Goal: Information Seeking & Learning: Learn about a topic

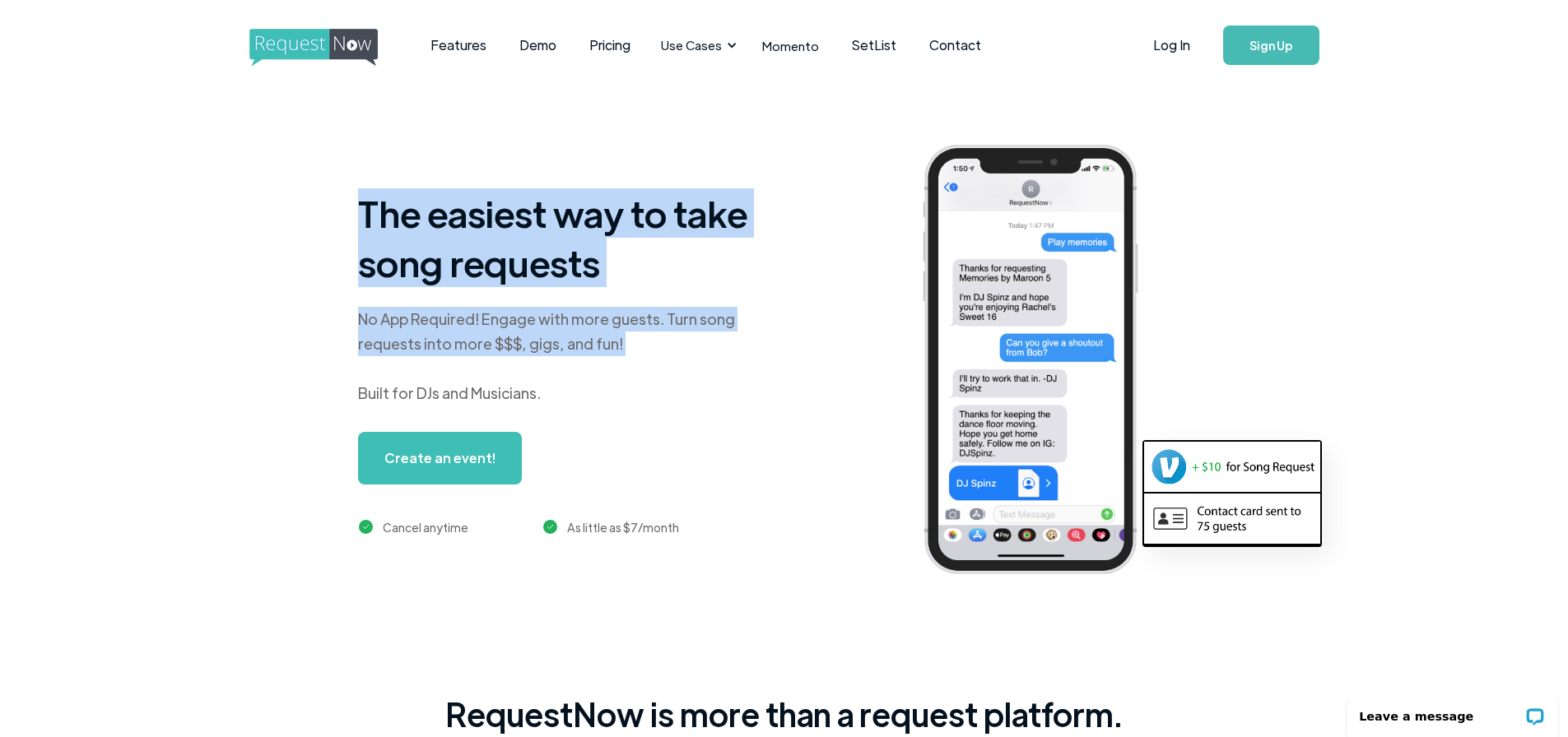
drag, startPoint x: 322, startPoint y: 213, endPoint x: 753, endPoint y: 357, distance: 454.4
click at [753, 357] on div "The easiest way to take song requests No App Required! Engage with more guests.…" at bounding box center [832, 373] width 1565 height 564
click at [753, 357] on div "No App Required! Engage with more guests. Turn song requests into more $$$, gig…" at bounding box center [563, 355] width 411 height 99
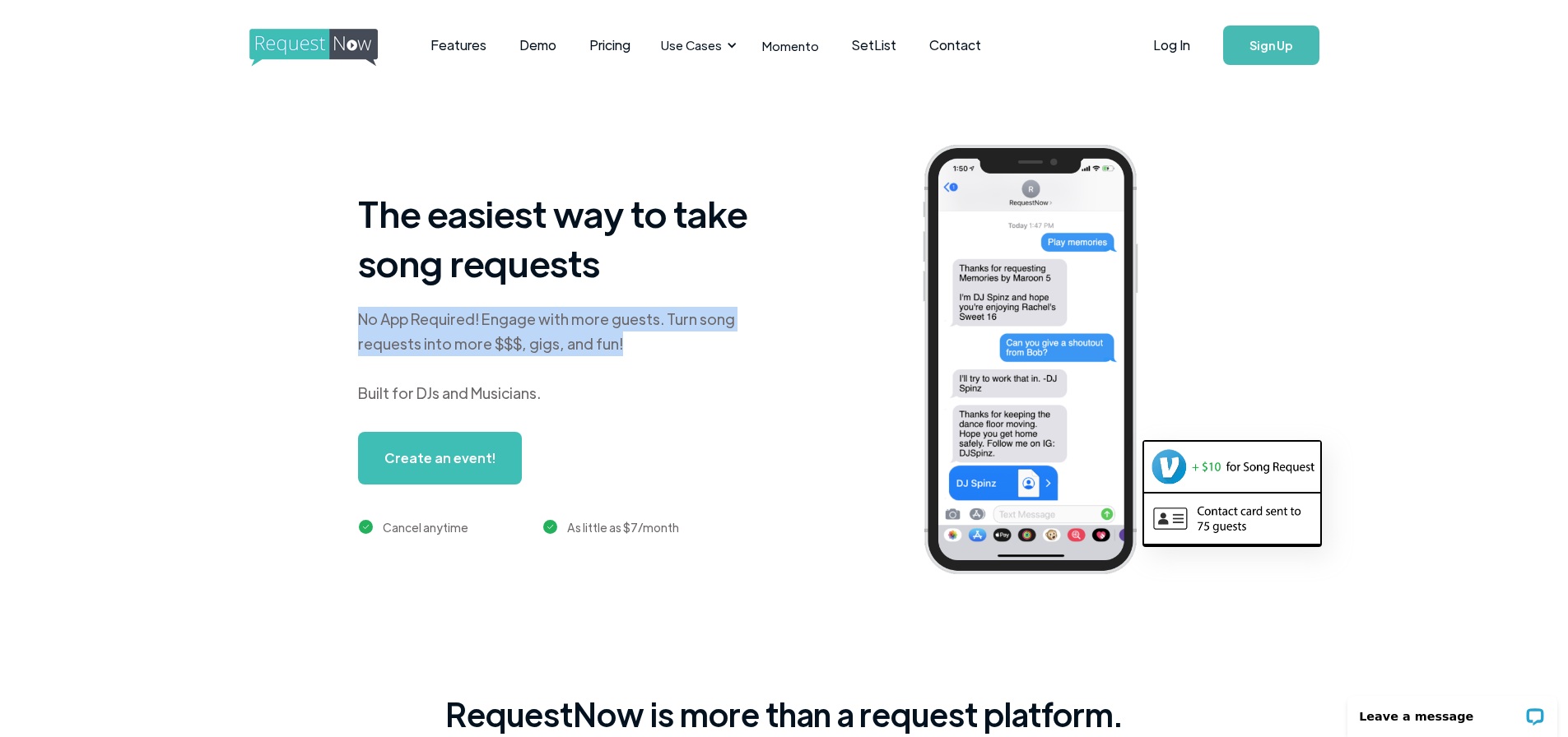
drag, startPoint x: 675, startPoint y: 348, endPoint x: 330, endPoint y: 243, distance: 360.6
click at [324, 258] on div "The easiest way to take song requests No App Required! Engage with more guests.…" at bounding box center [832, 373] width 1565 height 564
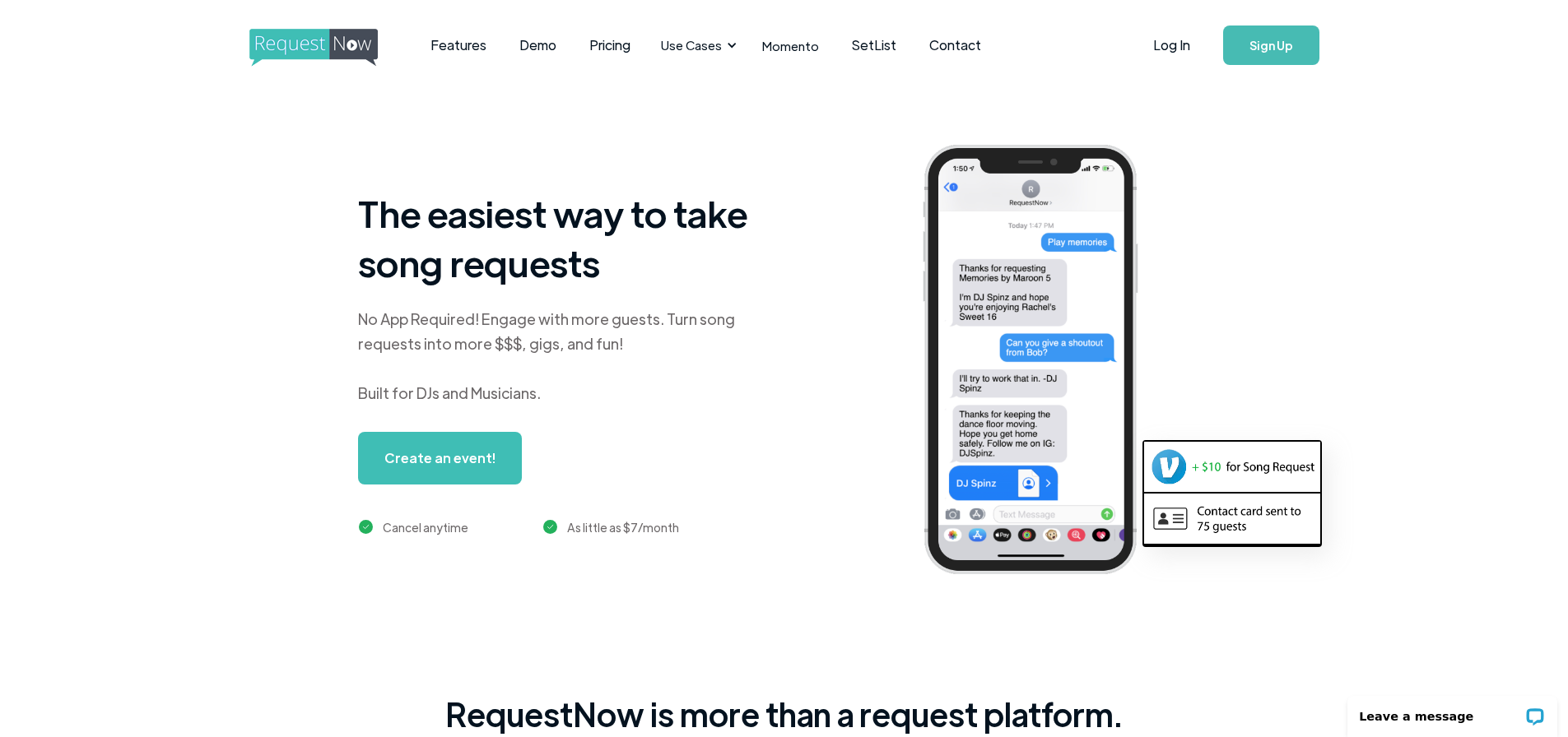
click at [427, 234] on h1 "The easiest way to take song requests" at bounding box center [563, 237] width 411 height 99
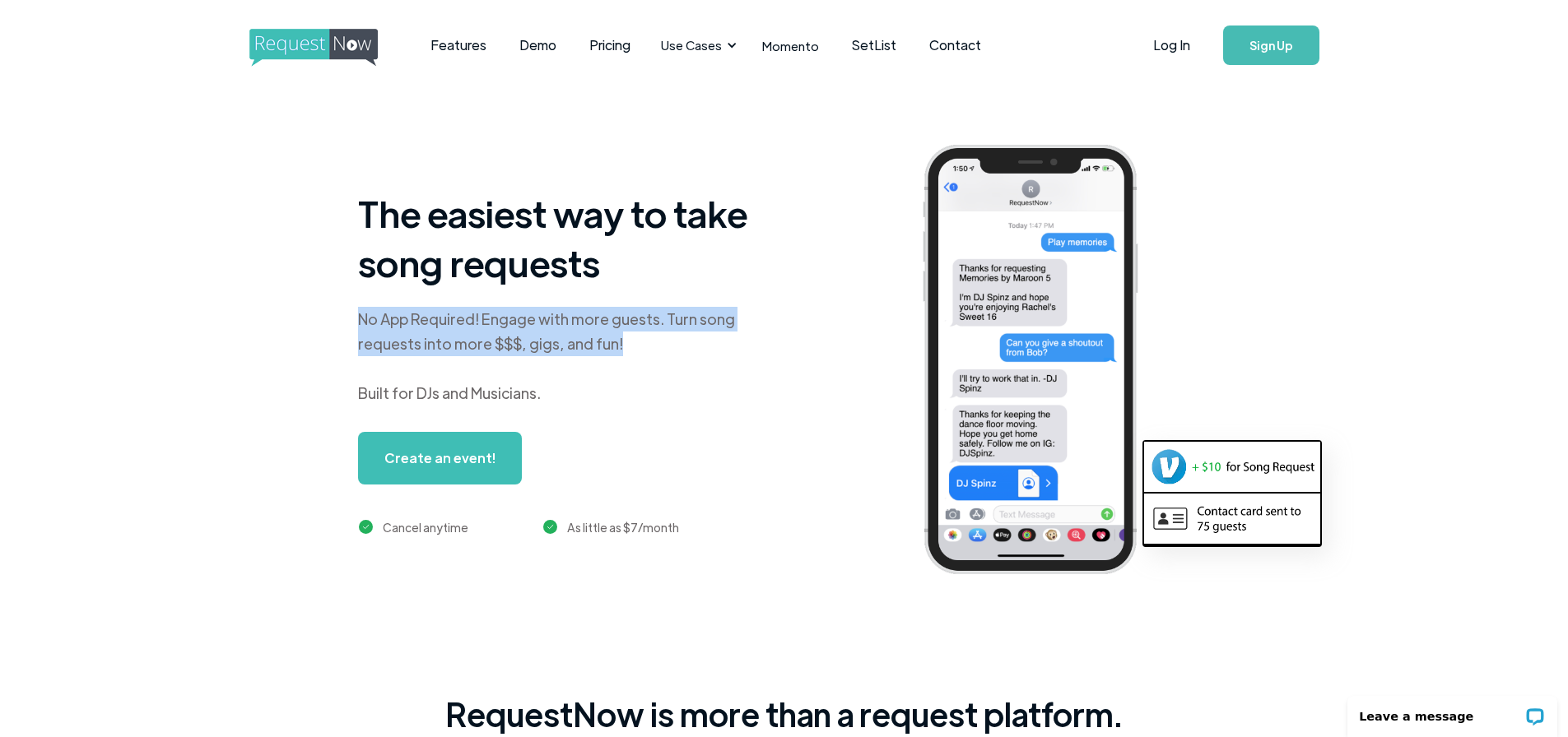
drag, startPoint x: 507, startPoint y: 333, endPoint x: 454, endPoint y: 303, distance: 60.9
click at [322, 314] on div "The easiest way to take song requests No App Required! Engage with more guests.…" at bounding box center [832, 373] width 1565 height 564
click at [536, 301] on div "The easiest way to take song requests No App Required! Engage with more guests.…" at bounding box center [563, 362] width 411 height 348
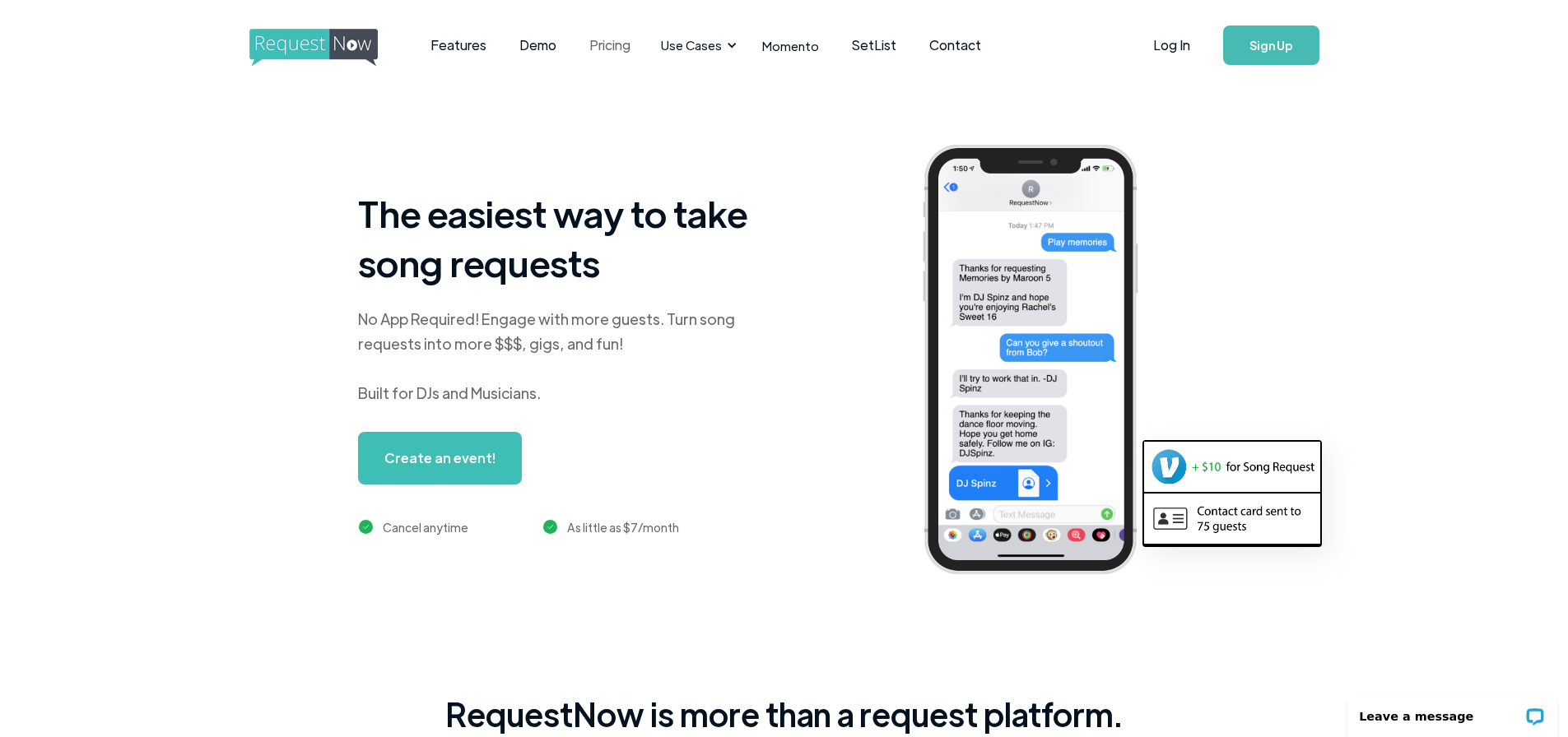
click at [615, 40] on link "Pricing" at bounding box center [610, 45] width 74 height 51
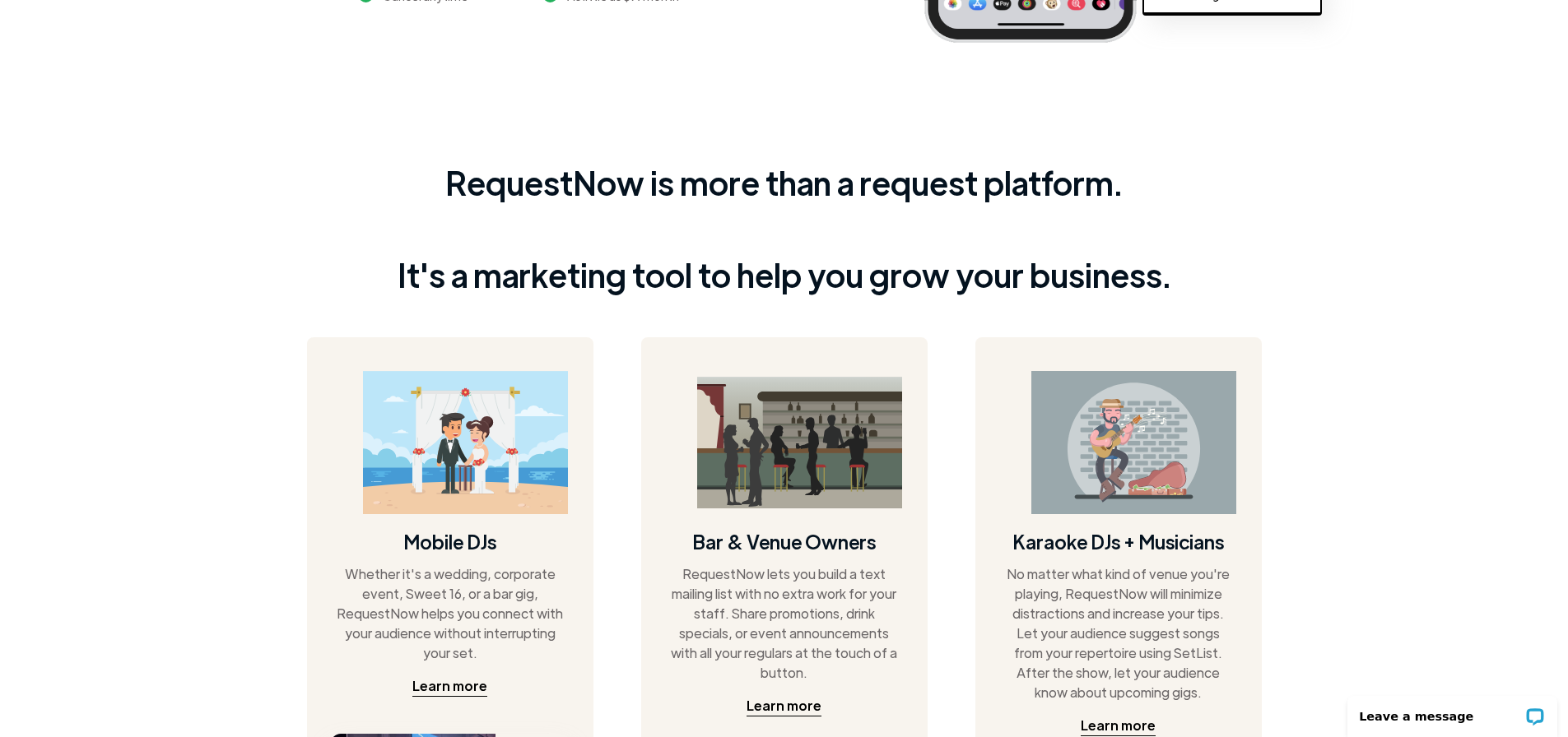
scroll to position [658, 0]
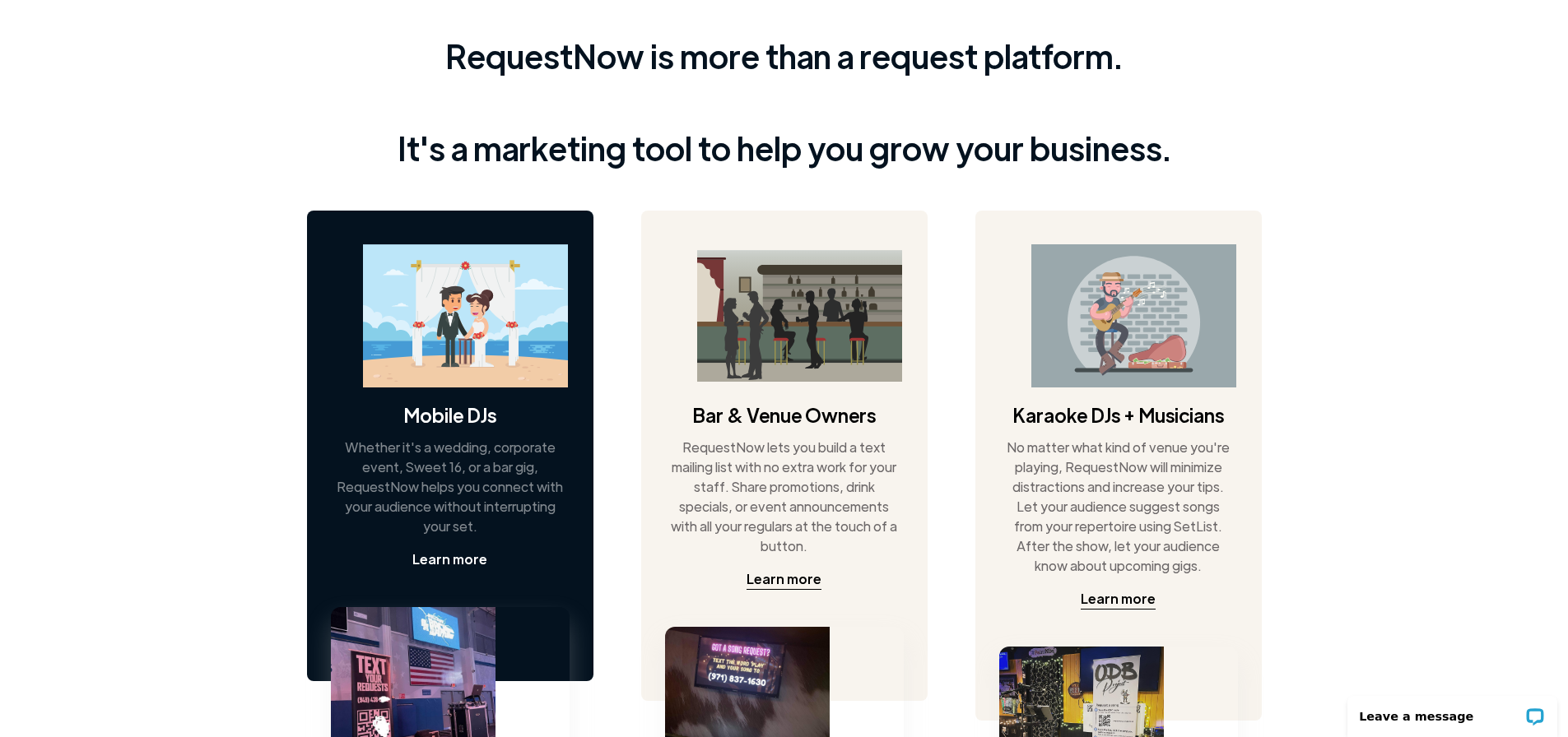
click at [451, 558] on div "Learn more" at bounding box center [449, 559] width 75 height 20
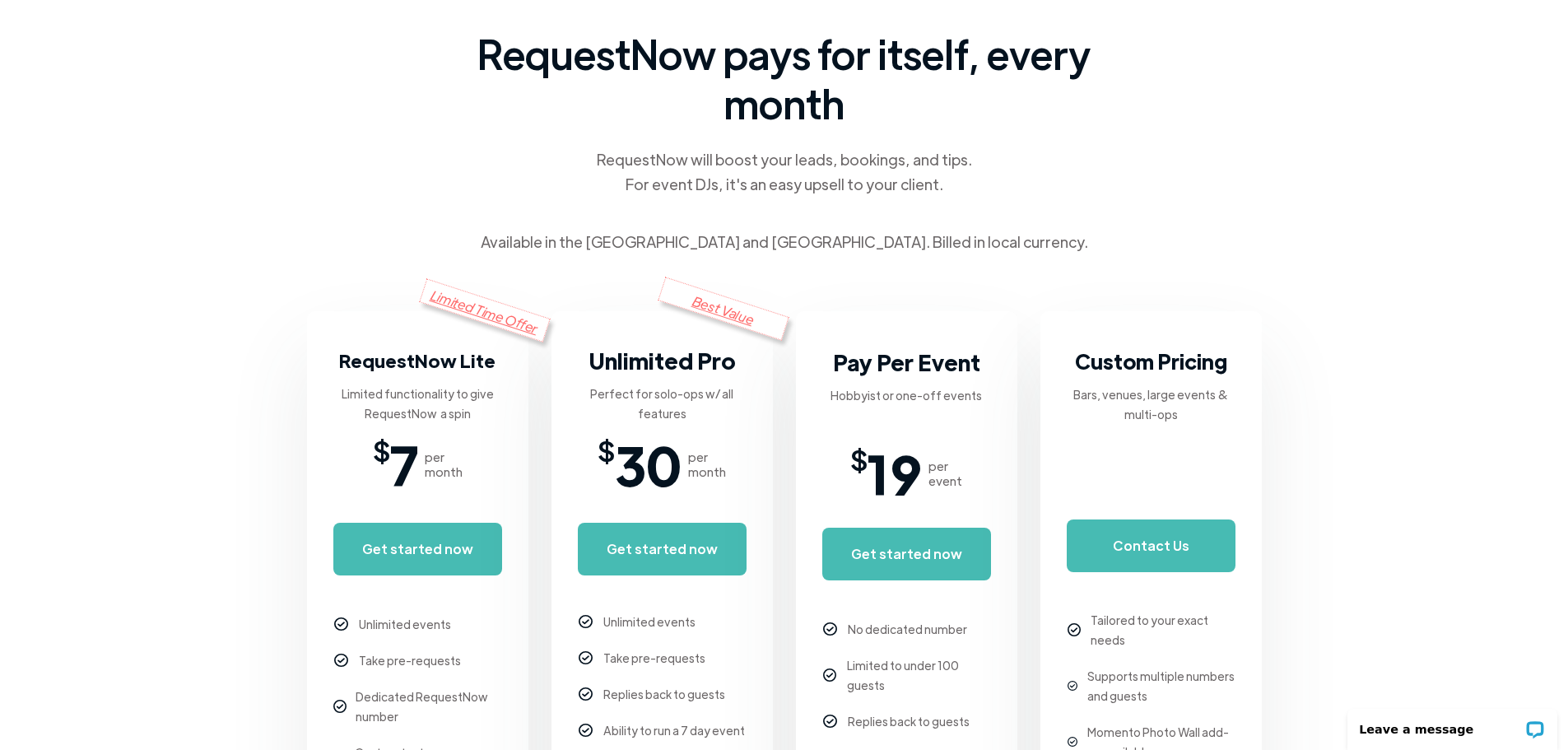
scroll to position [247, 0]
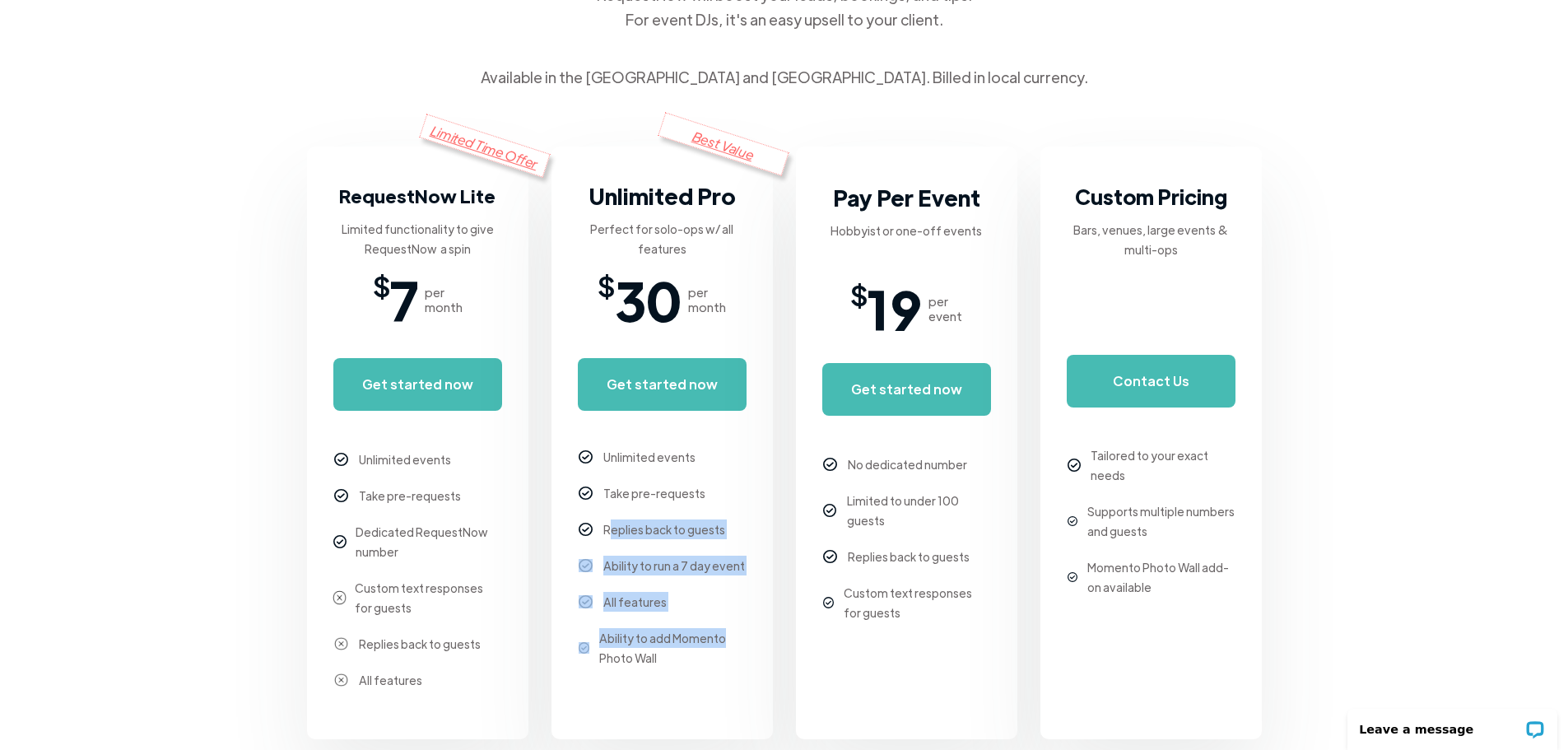
drag, startPoint x: 612, startPoint y: 530, endPoint x: 741, endPoint y: 646, distance: 173.5
click at [741, 646] on div "Unlimited events Take pre-requests Replies back to guests Ability to run a 7 da…" at bounding box center [662, 553] width 169 height 245
click at [741, 646] on div "Ability to add Momento Photo Wall" at bounding box center [673, 647] width 146 height 39
drag, startPoint x: 635, startPoint y: 657, endPoint x: 618, endPoint y: 461, distance: 196.7
click at [592, 434] on div "Unlimited events Take pre-requests Replies back to guests Ability to run a 7 da…" at bounding box center [662, 553] width 169 height 245
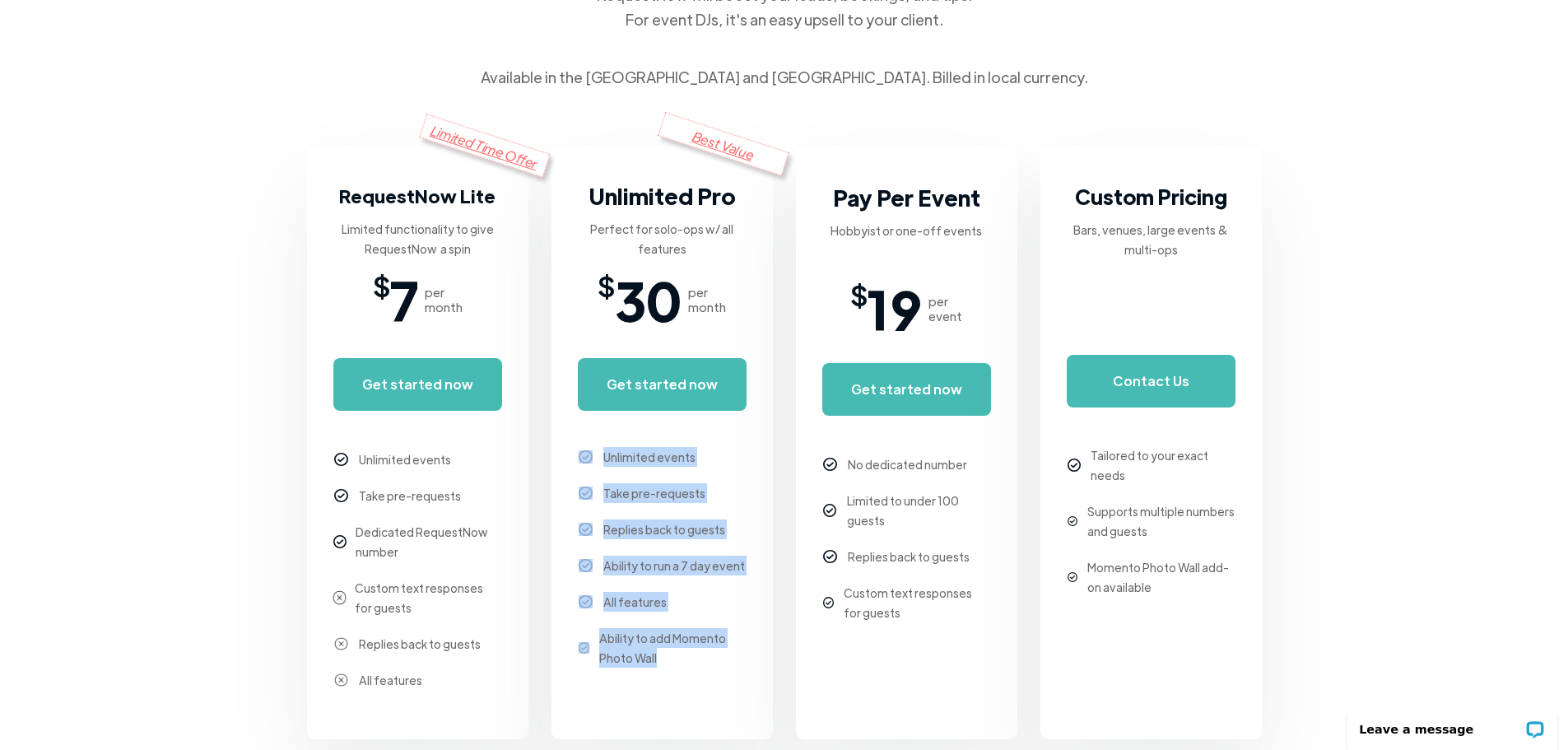
click at [678, 488] on div "Take pre-requests" at bounding box center [654, 493] width 103 height 20
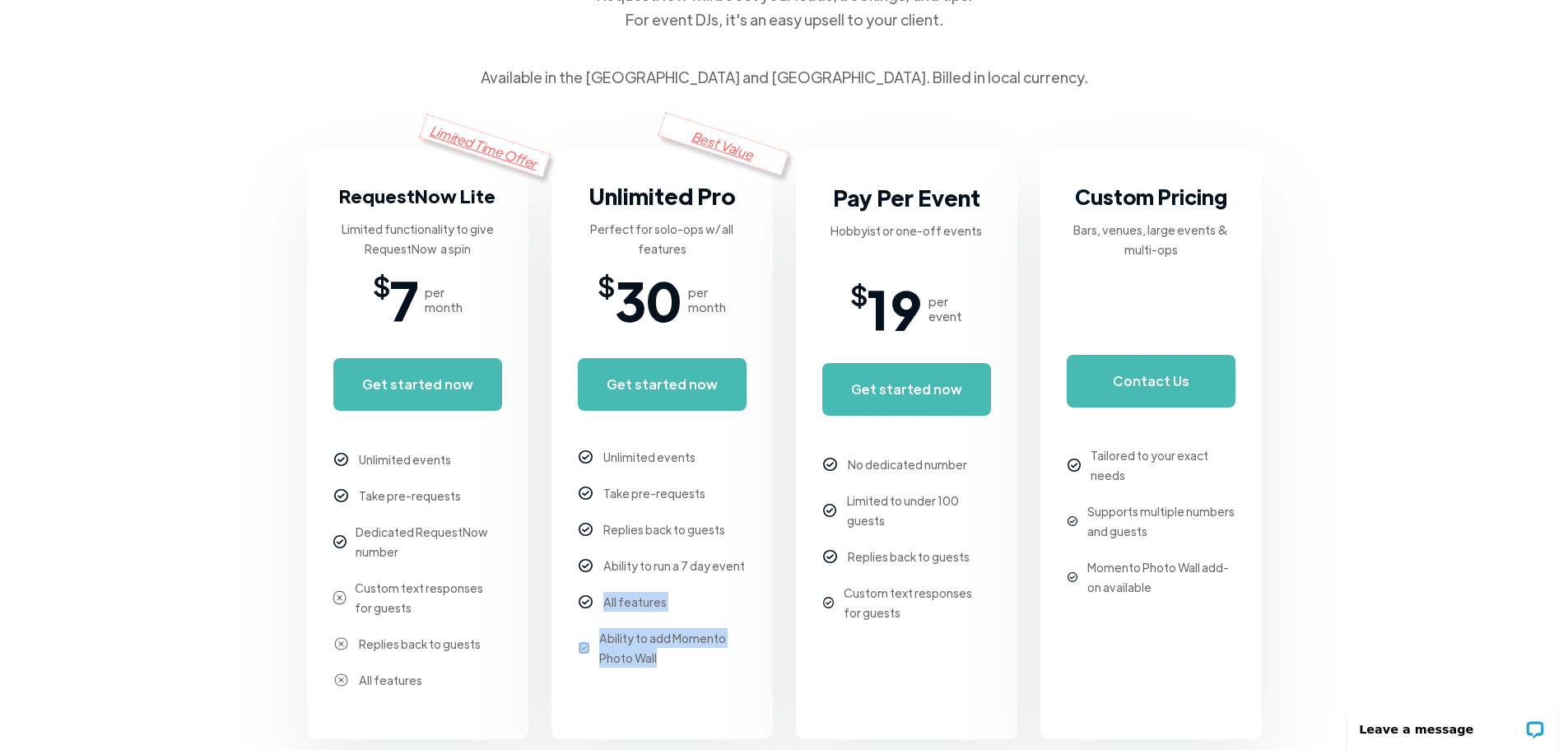
drag, startPoint x: 600, startPoint y: 602, endPoint x: 695, endPoint y: 650, distance: 106.4
click at [695, 650] on div "Unlimited events Take pre-requests Replies back to guests Ability to run a 7 da…" at bounding box center [662, 553] width 169 height 245
click at [704, 658] on div "Ability to add Momento Photo Wall" at bounding box center [673, 647] width 146 height 39
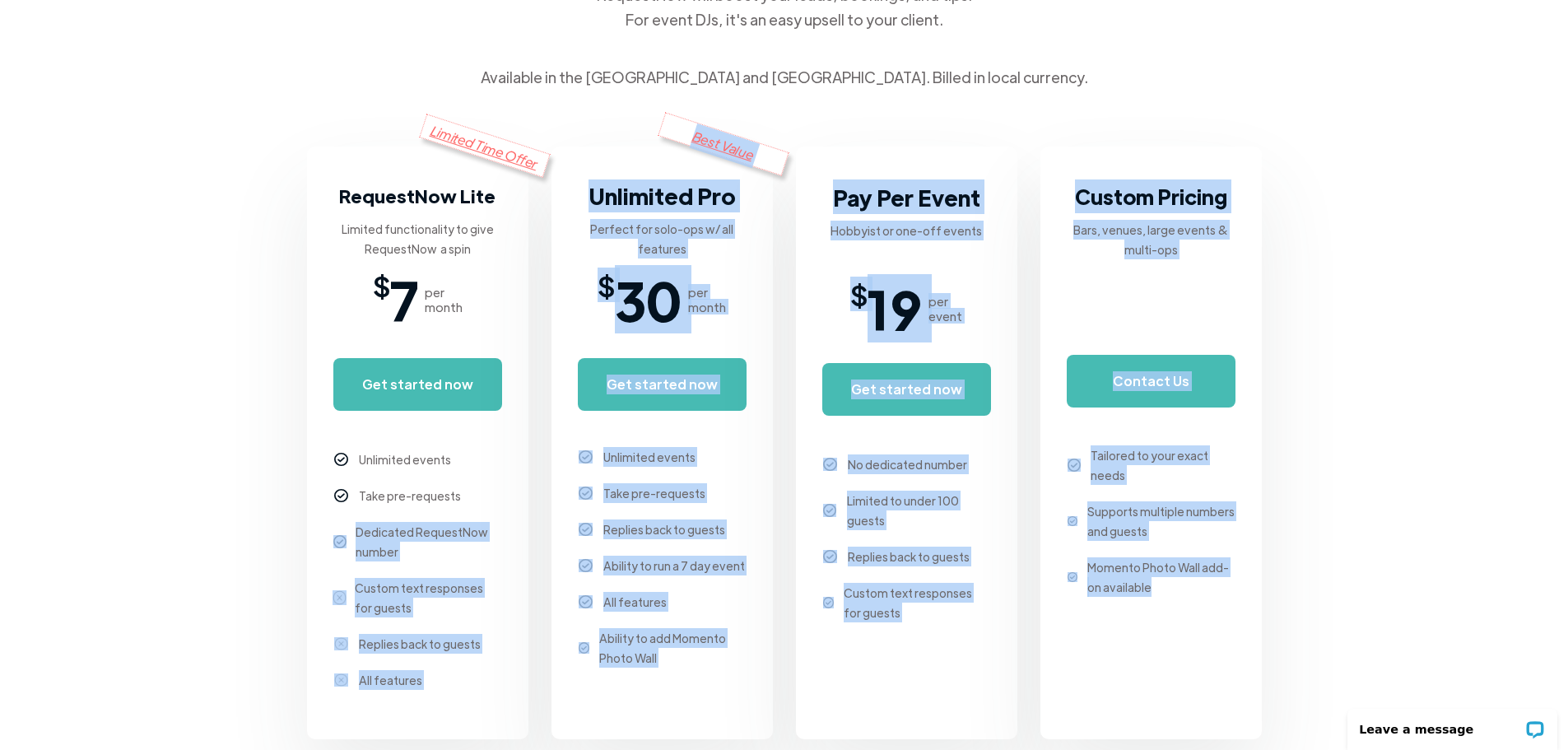
drag, startPoint x: 1122, startPoint y: 681, endPoint x: -14, endPoint y: 432, distance: 1163.0
click at [0, 432] on html "Features Demo Pricing Use Cases Wedding + Private Events Karaoke DJs Bar/Club &…" at bounding box center [784, 128] width 1568 height 750
click at [1397, 370] on body "Features Demo Pricing Use Cases Wedding + Private Events Karaoke DJs Bar/Club &…" at bounding box center [784, 755] width 1568 height 2005
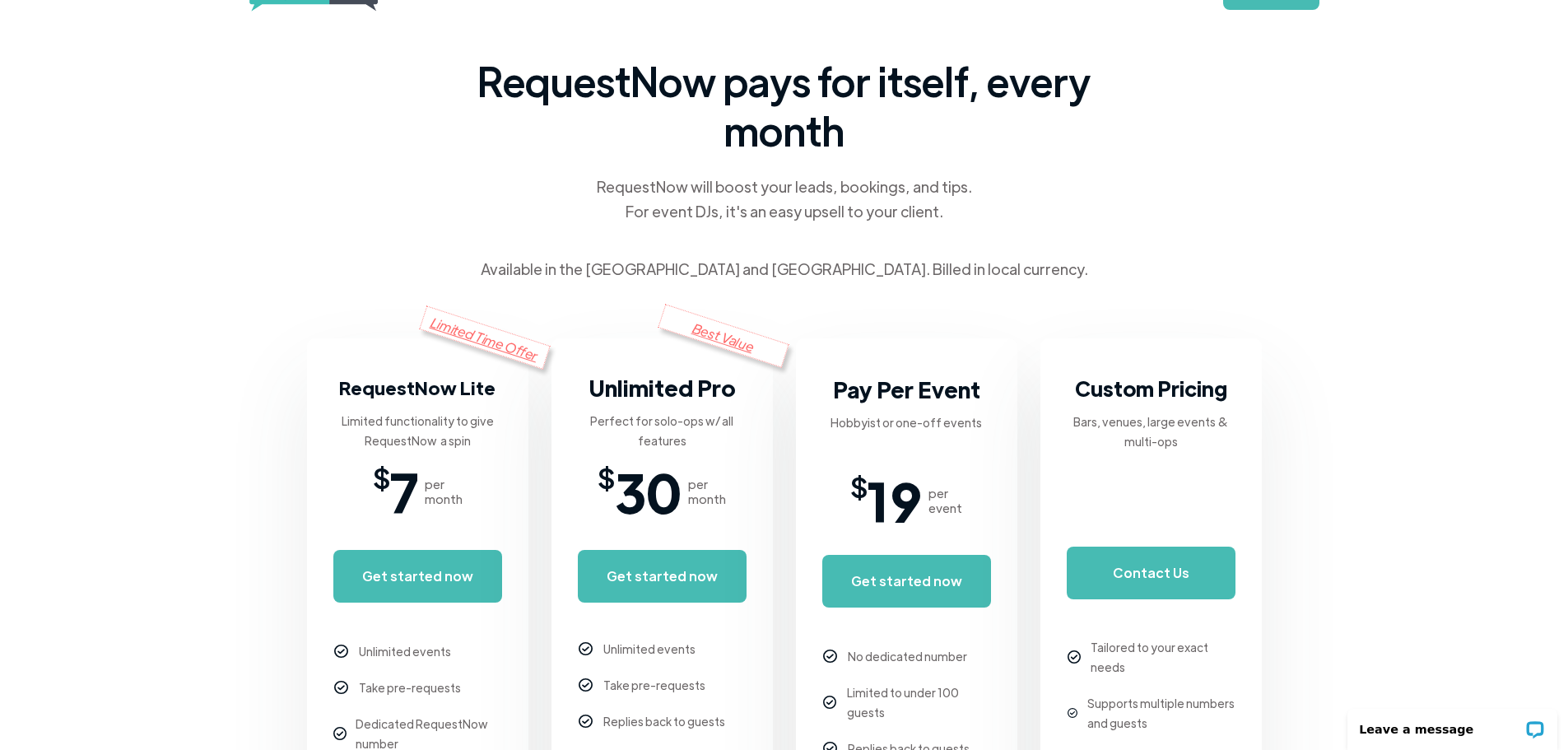
scroll to position [0, 0]
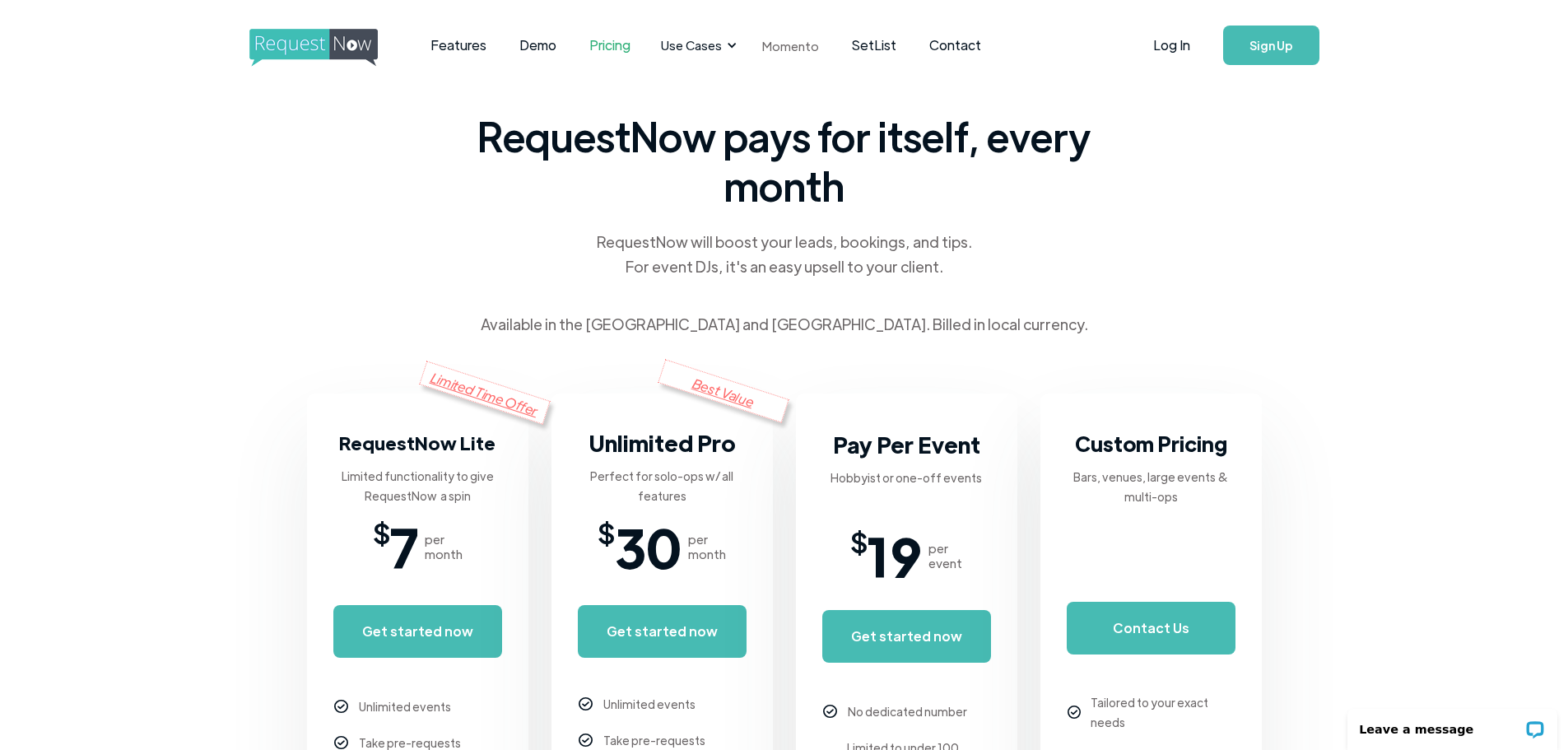
click at [783, 45] on link "Momento" at bounding box center [791, 46] width 90 height 49
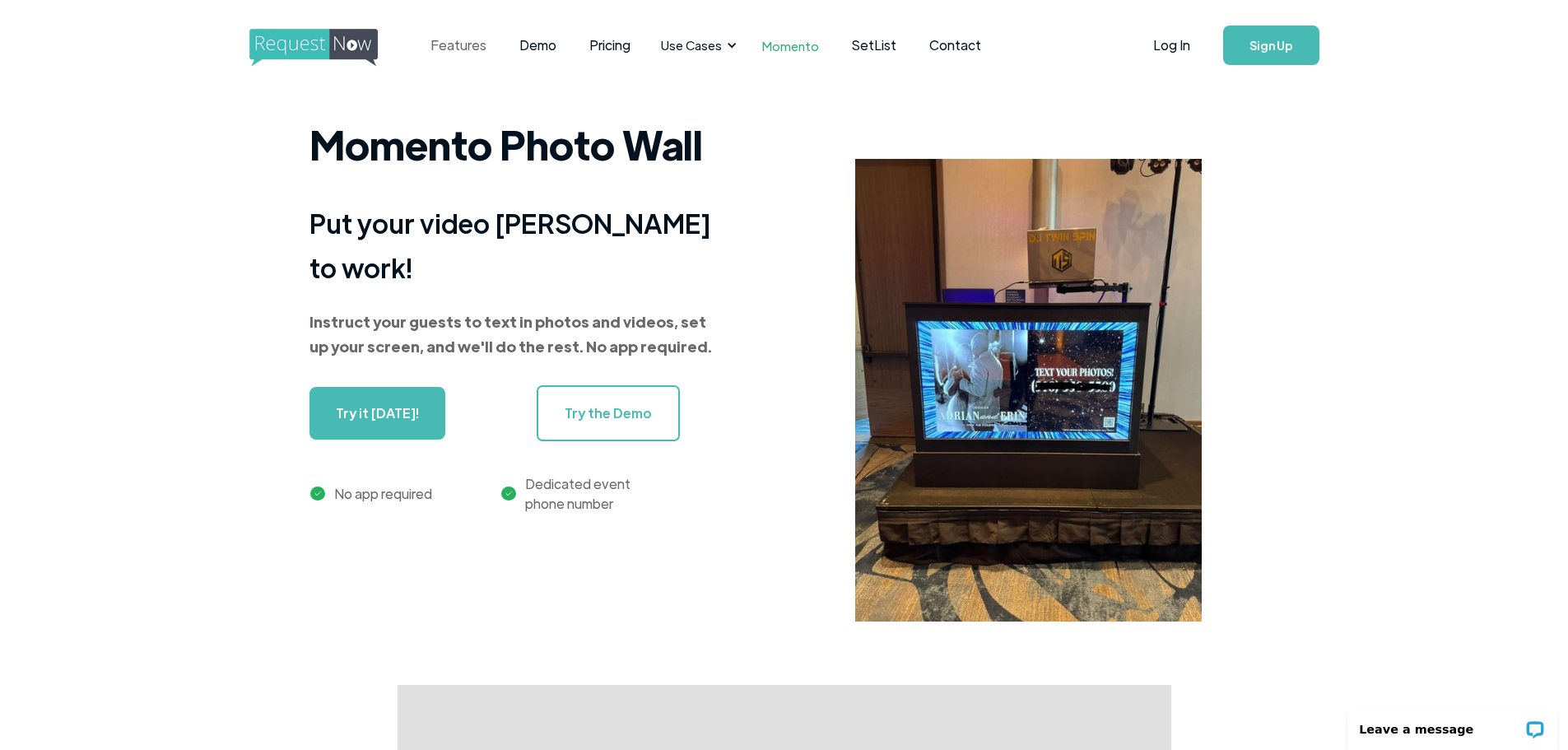
click at [453, 46] on link "Features" at bounding box center [458, 45] width 89 height 51
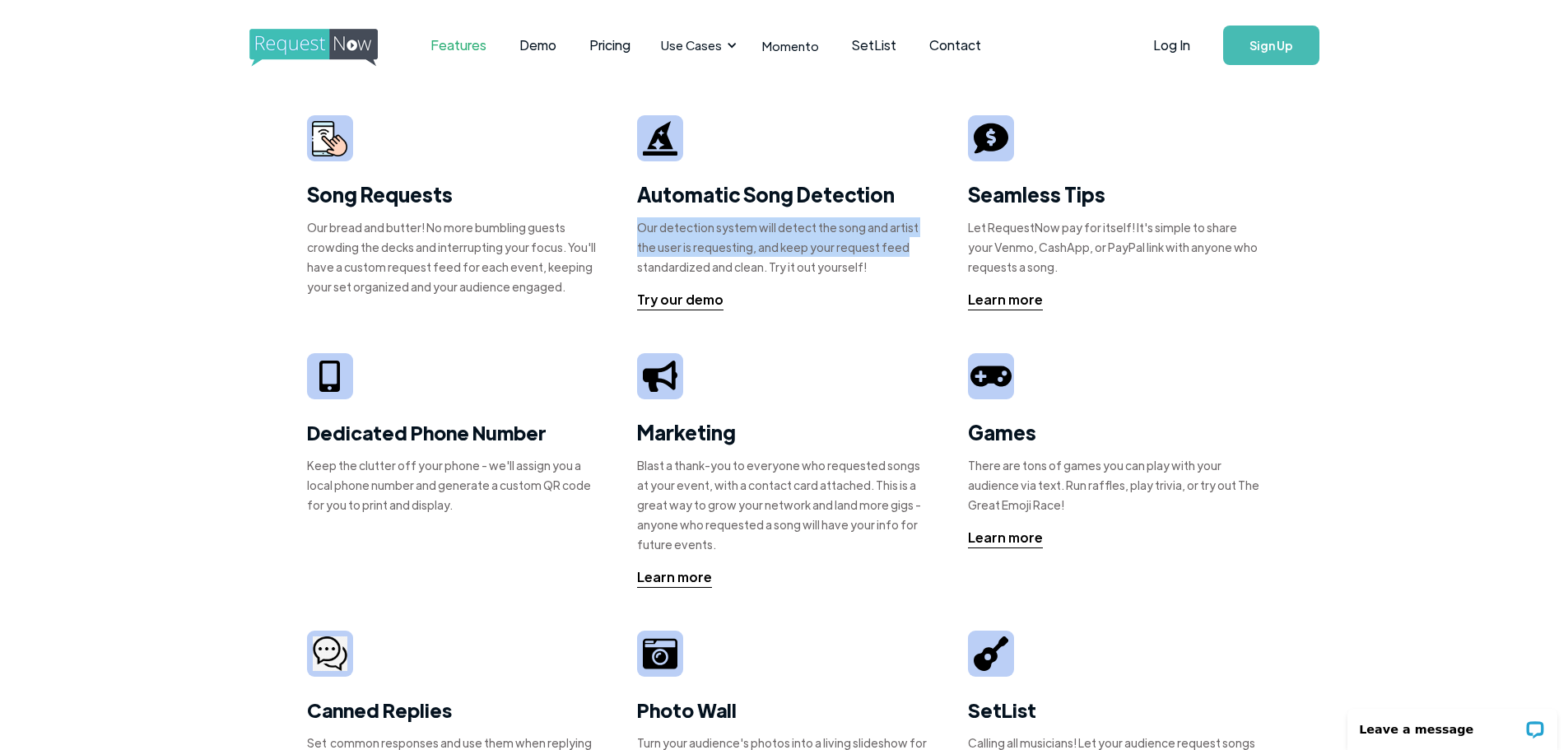
drag, startPoint x: 637, startPoint y: 226, endPoint x: 919, endPoint y: 242, distance: 282.5
click at [919, 242] on div "Our detection system will detect the song and artist the user is requesting, an…" at bounding box center [783, 247] width 294 height 60
click at [913, 249] on div "Our detection system will detect the song and artist the user is requesting, an…" at bounding box center [783, 247] width 294 height 60
drag, startPoint x: 846, startPoint y: 273, endPoint x: 657, endPoint y: 250, distance: 190.4
click at [599, 249] on div "Song Requests Our bread and butter! No more bumbling guests crowding the decks …" at bounding box center [784, 558] width 955 height 934
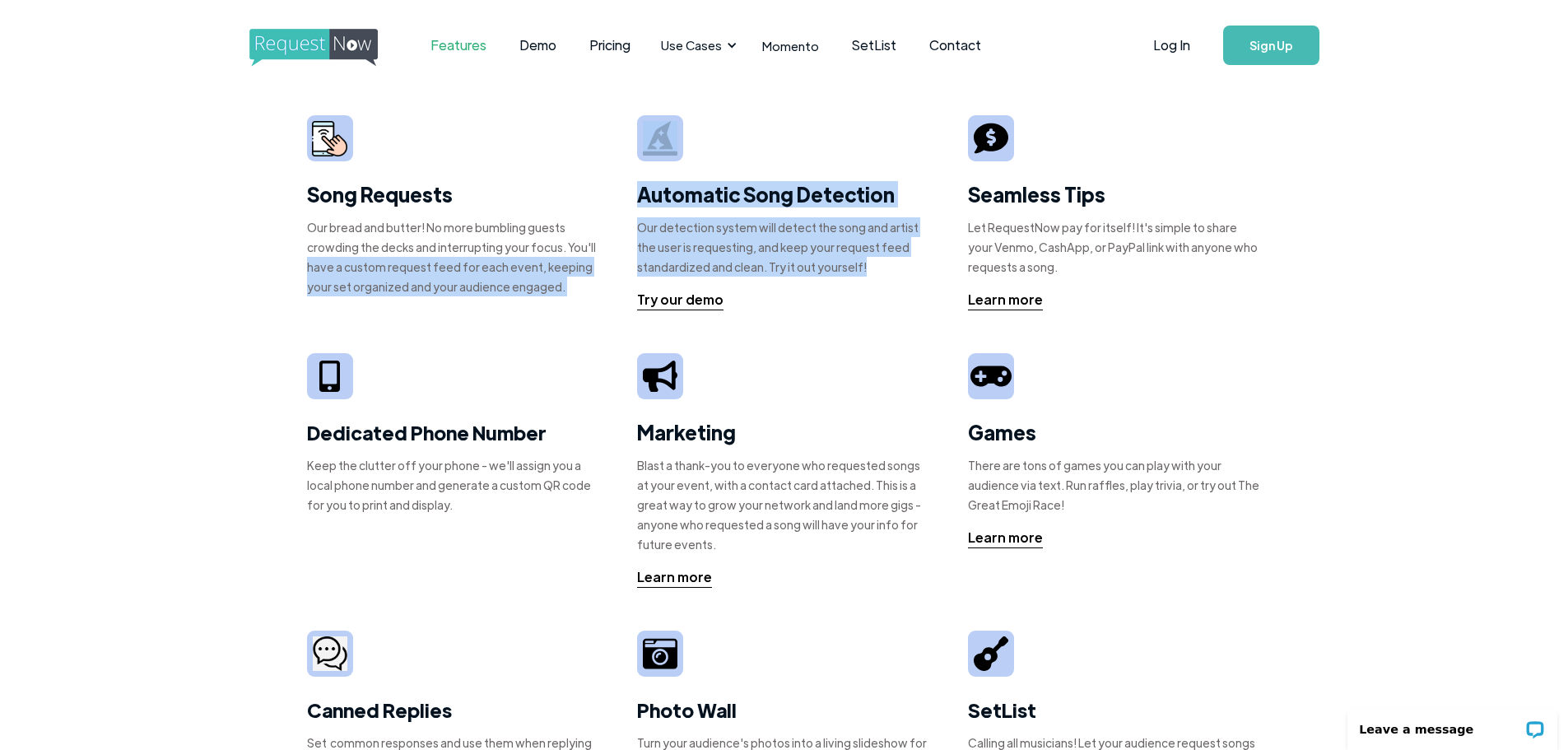
click at [752, 250] on div "Our detection system will detect the song and artist the user is requesting, an…" at bounding box center [783, 247] width 294 height 60
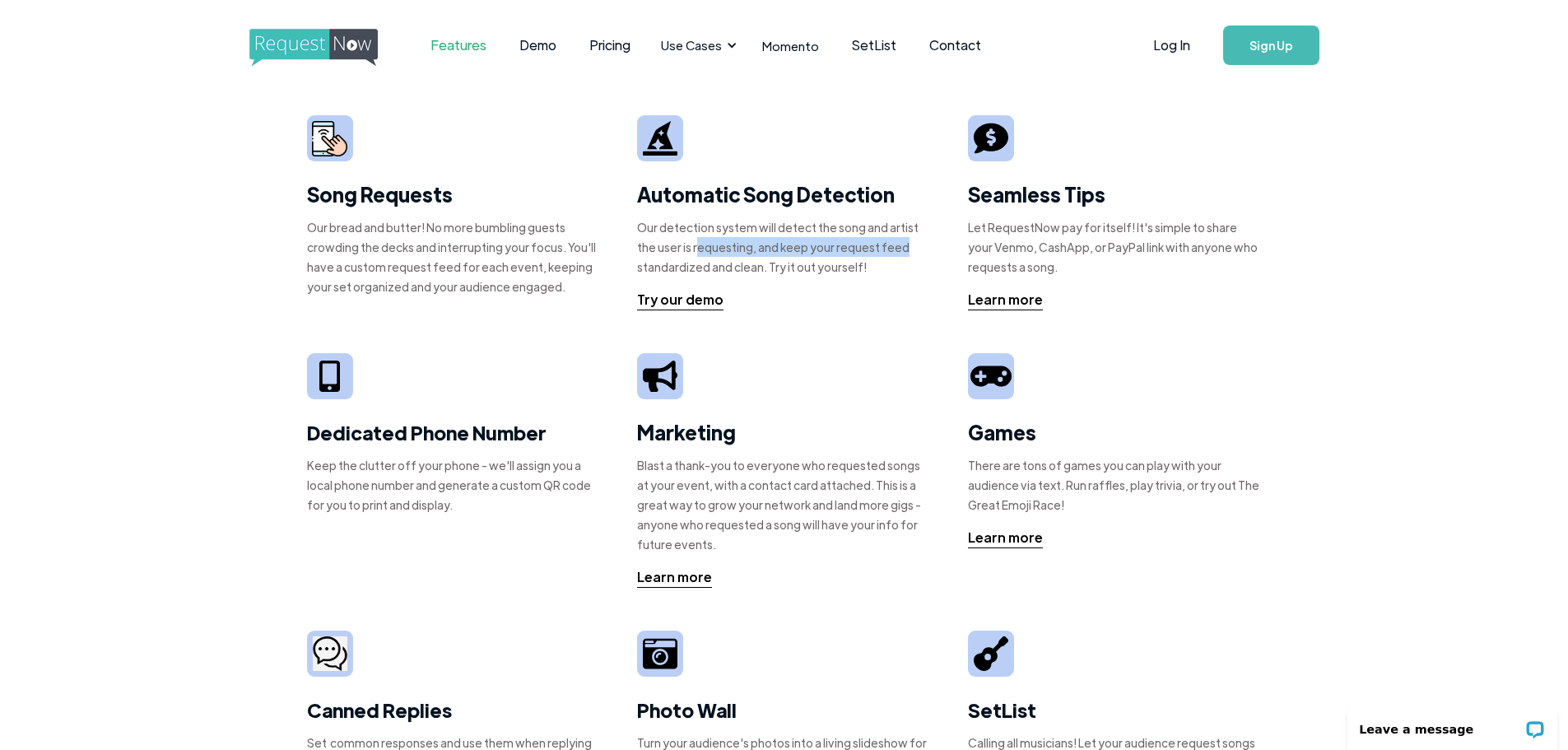
drag, startPoint x: 874, startPoint y: 256, endPoint x: 886, endPoint y: 256, distance: 12.0
click at [886, 256] on div "Our detection system will detect the song and artist the user is requesting, an…" at bounding box center [783, 247] width 294 height 60
click at [904, 256] on div "Our detection system will detect the song and artist the user is requesting, an…" at bounding box center [783, 247] width 294 height 60
drag, startPoint x: 864, startPoint y: 275, endPoint x: 522, endPoint y: 234, distance: 344.4
click at [500, 231] on div "Song Requests Our bread and butter! No more bumbling guests crowding the decks …" at bounding box center [784, 558] width 955 height 934
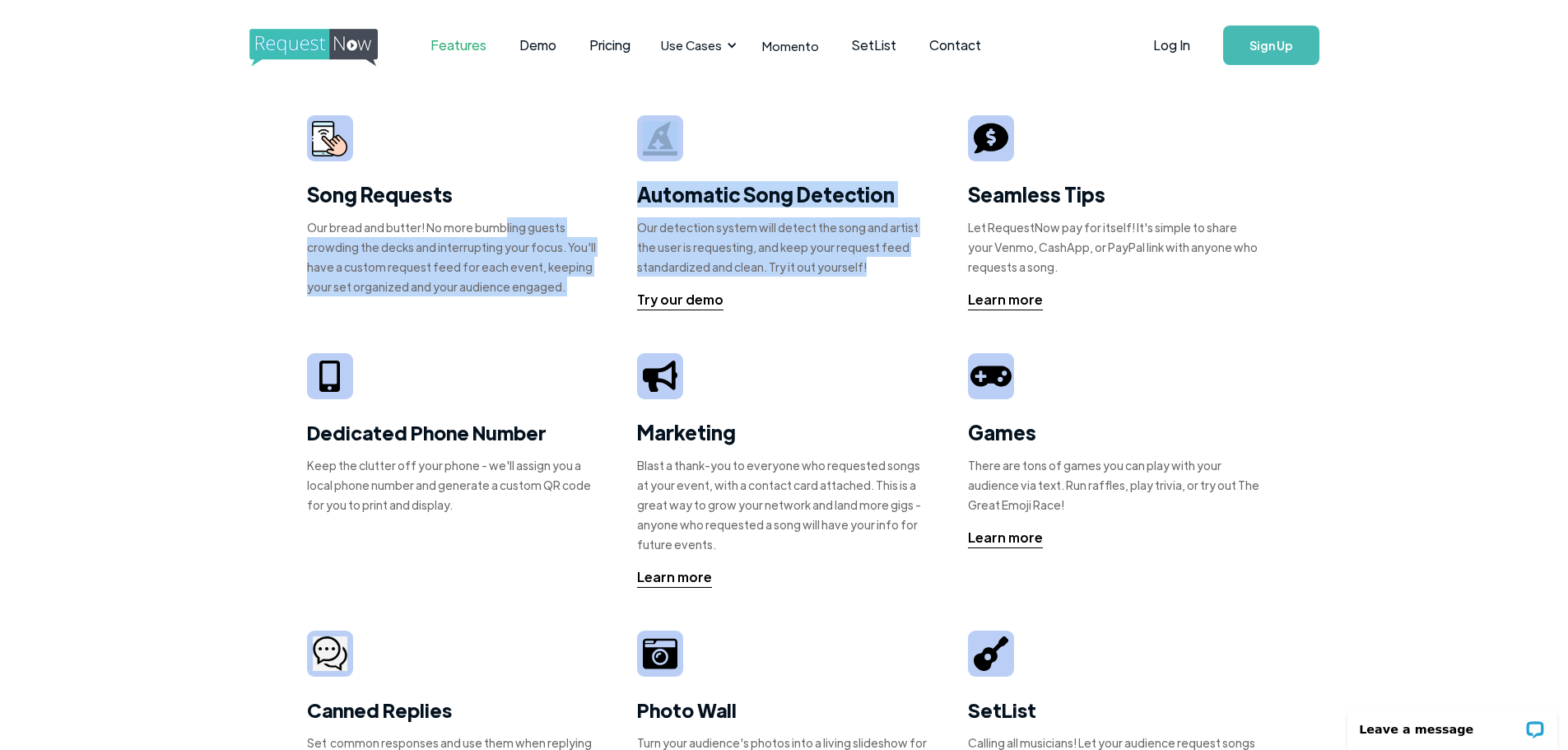
click at [794, 246] on div "Our detection system will detect the song and artist the user is requesting, an…" at bounding box center [783, 247] width 294 height 60
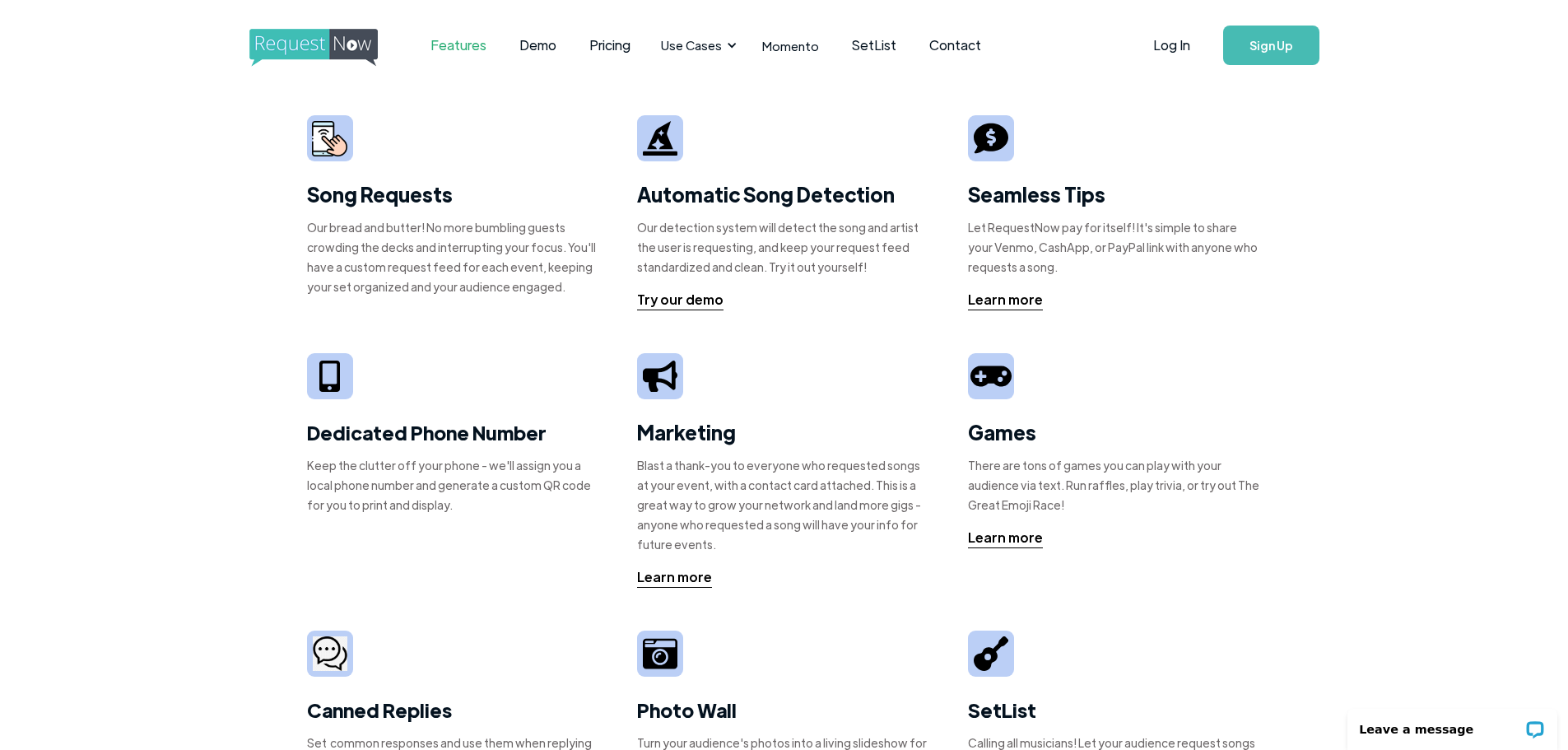
drag, startPoint x: 965, startPoint y: 231, endPoint x: 1244, endPoint y: 273, distance: 282.1
click at [1244, 274] on div "Song Requests Our bread and butter! No more bumbling guests crowding the decks …" at bounding box center [784, 558] width 955 height 934
click at [1244, 273] on div "Let RequestNow pay for itself! It's simple to share your Venmo, CashApp, or Pay…" at bounding box center [1114, 247] width 294 height 60
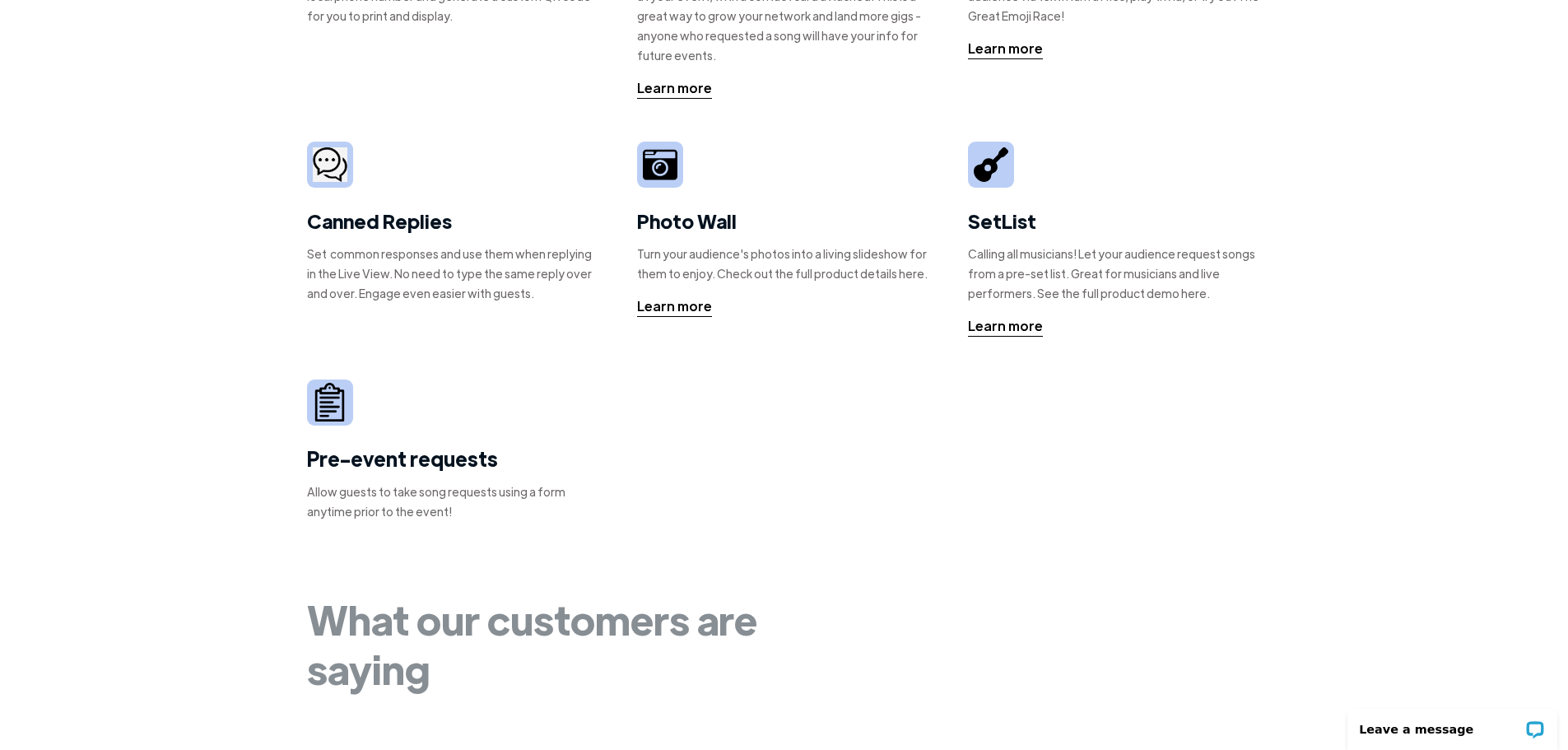
scroll to position [494, 0]
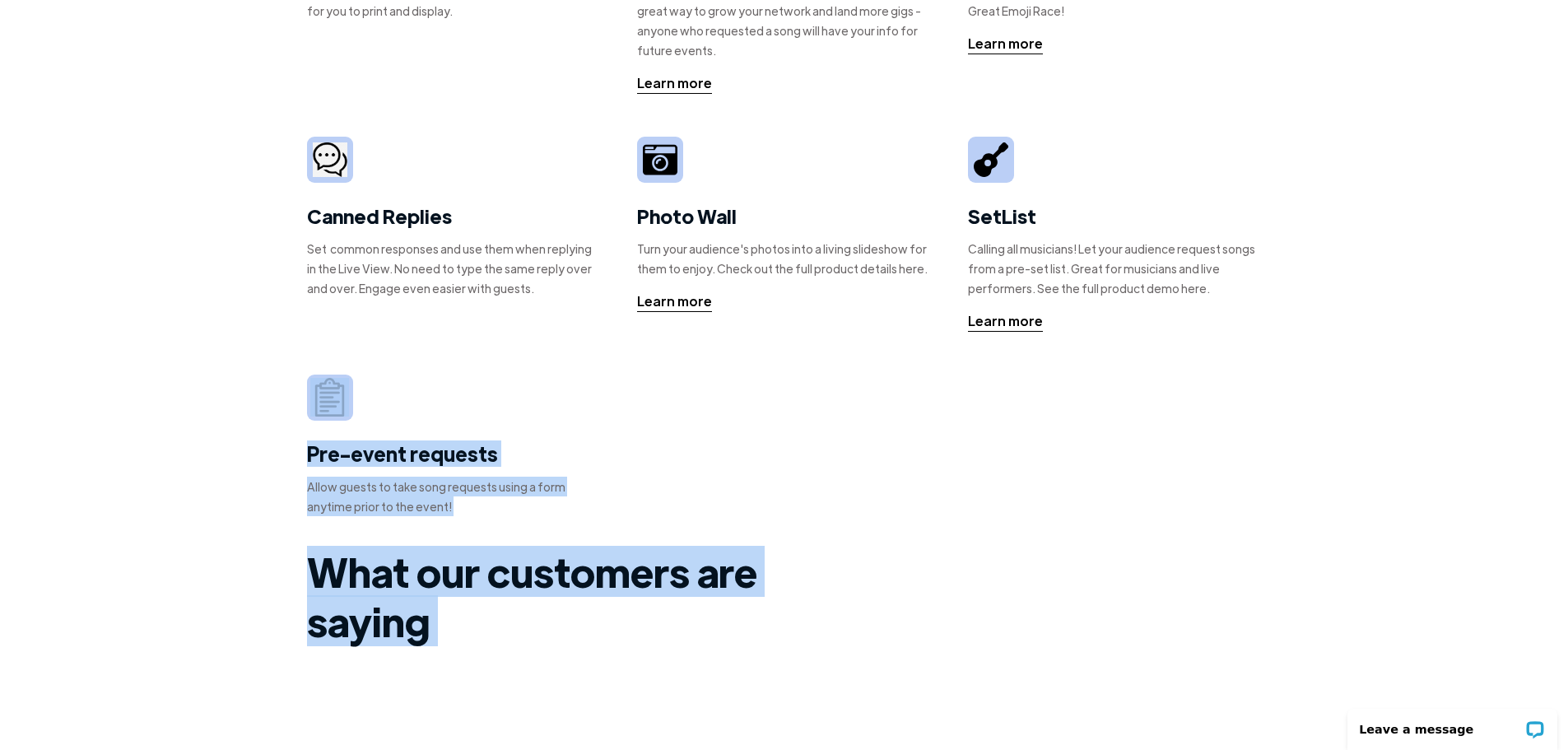
drag, startPoint x: 849, startPoint y: 638, endPoint x: 137, endPoint y: 387, distance: 754.9
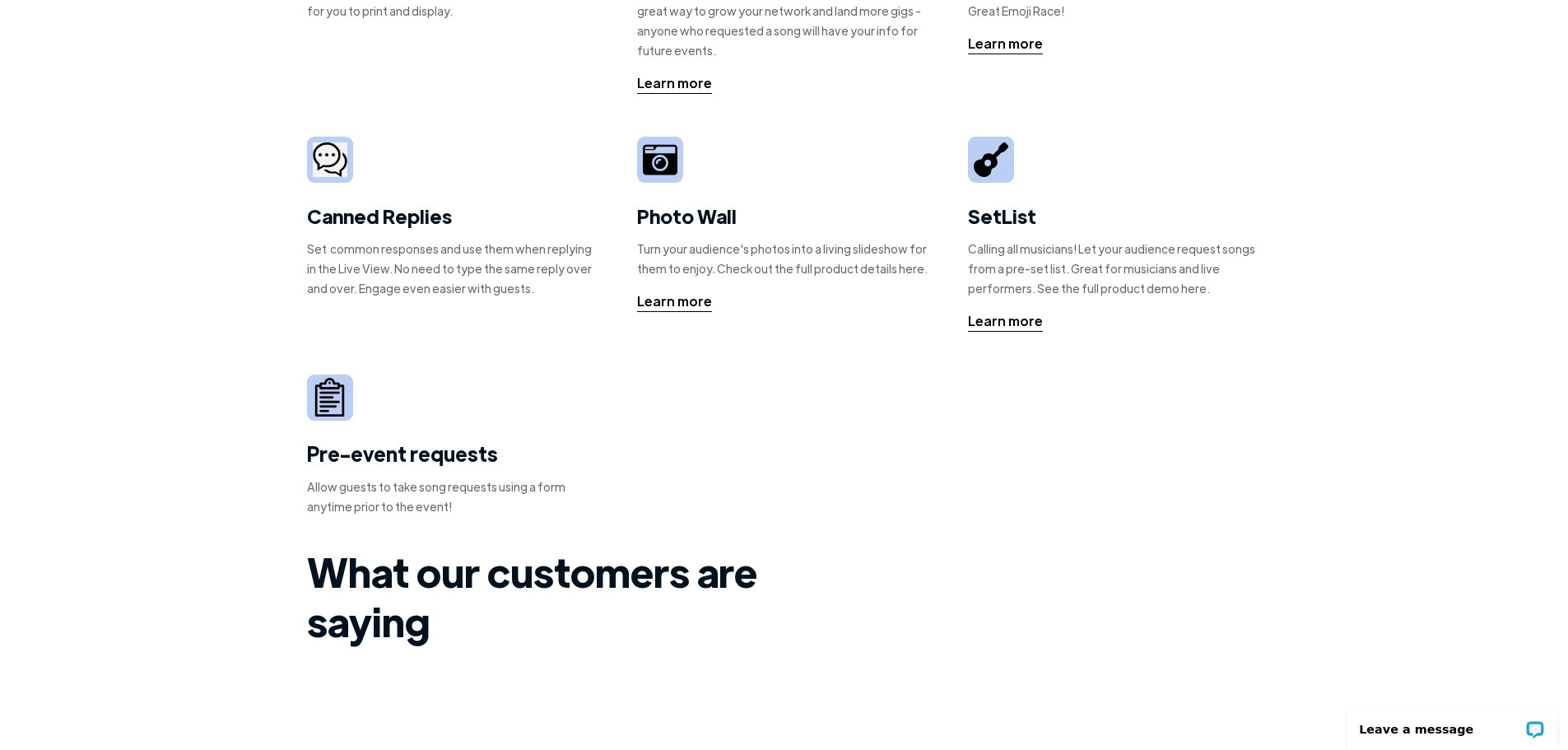
click at [802, 505] on div "Song Requests Our bread and butter! No more bumbling guests crowding the decks …" at bounding box center [784, 63] width 955 height 934
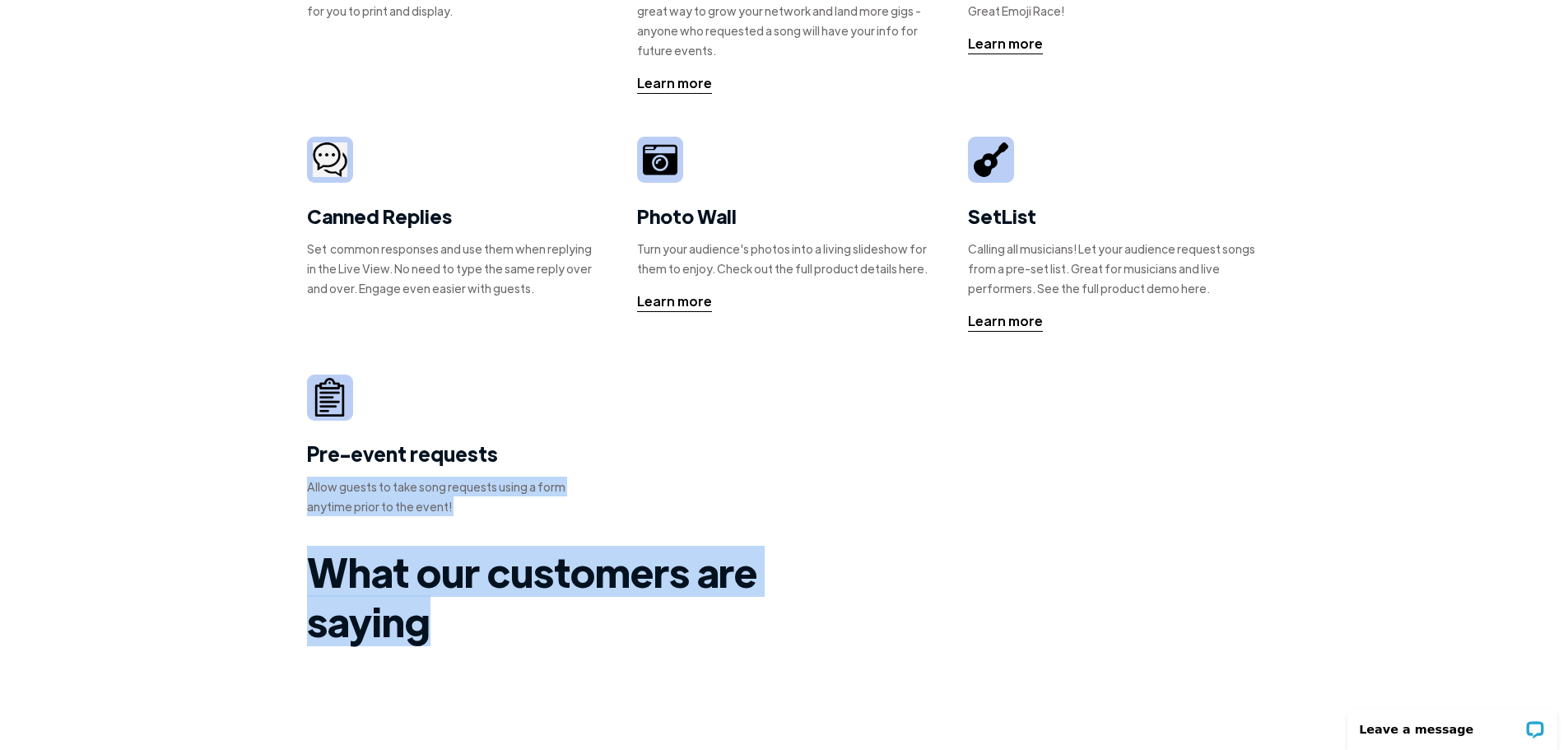
drag, startPoint x: 446, startPoint y: 605, endPoint x: 164, endPoint y: 450, distance: 321.8
click at [884, 484] on div "Song Requests Our bread and butter! No more bumbling guests crowding the decks …" at bounding box center [784, 63] width 955 height 934
drag, startPoint x: 523, startPoint y: 619, endPoint x: 197, endPoint y: 539, distance: 335.7
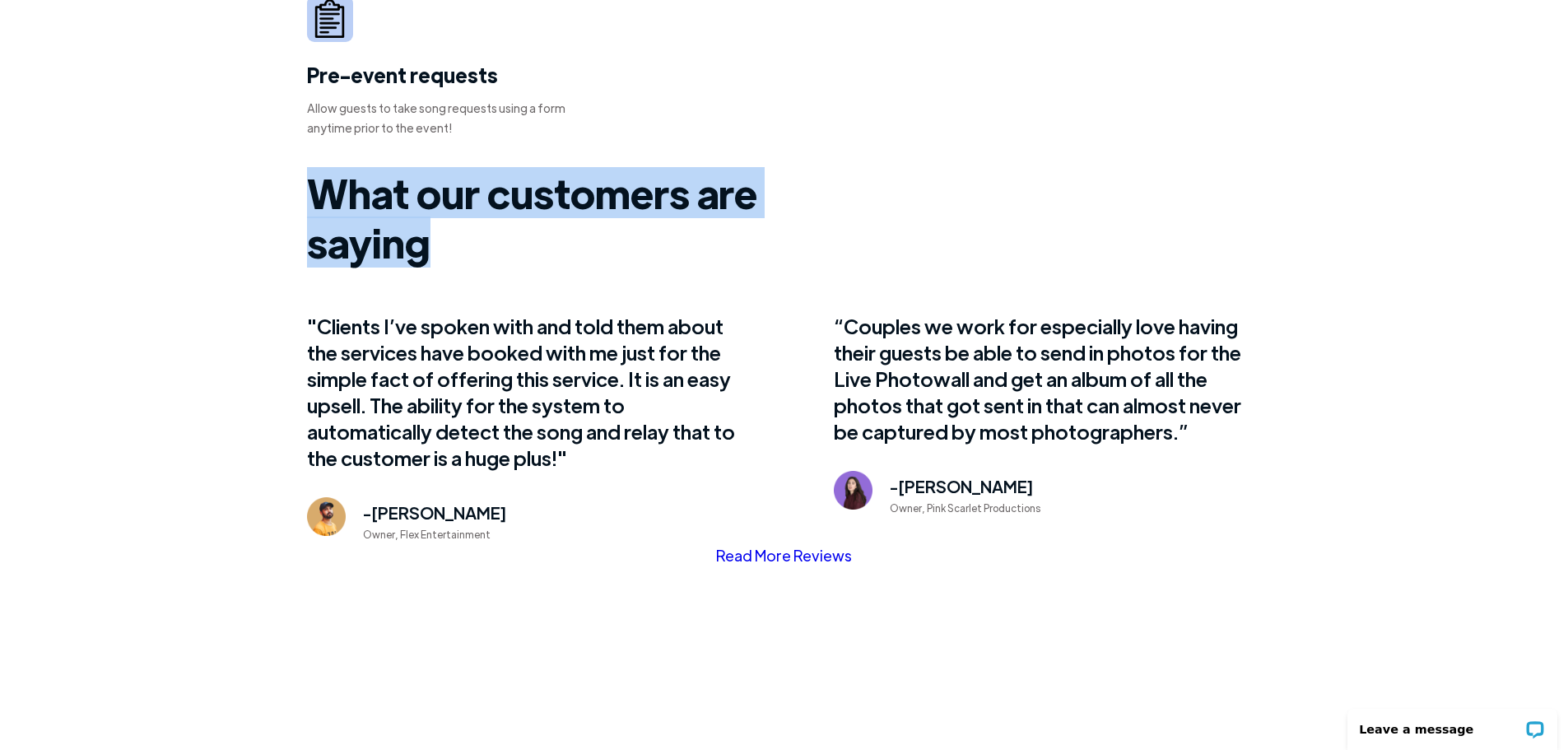
scroll to position [703, 0]
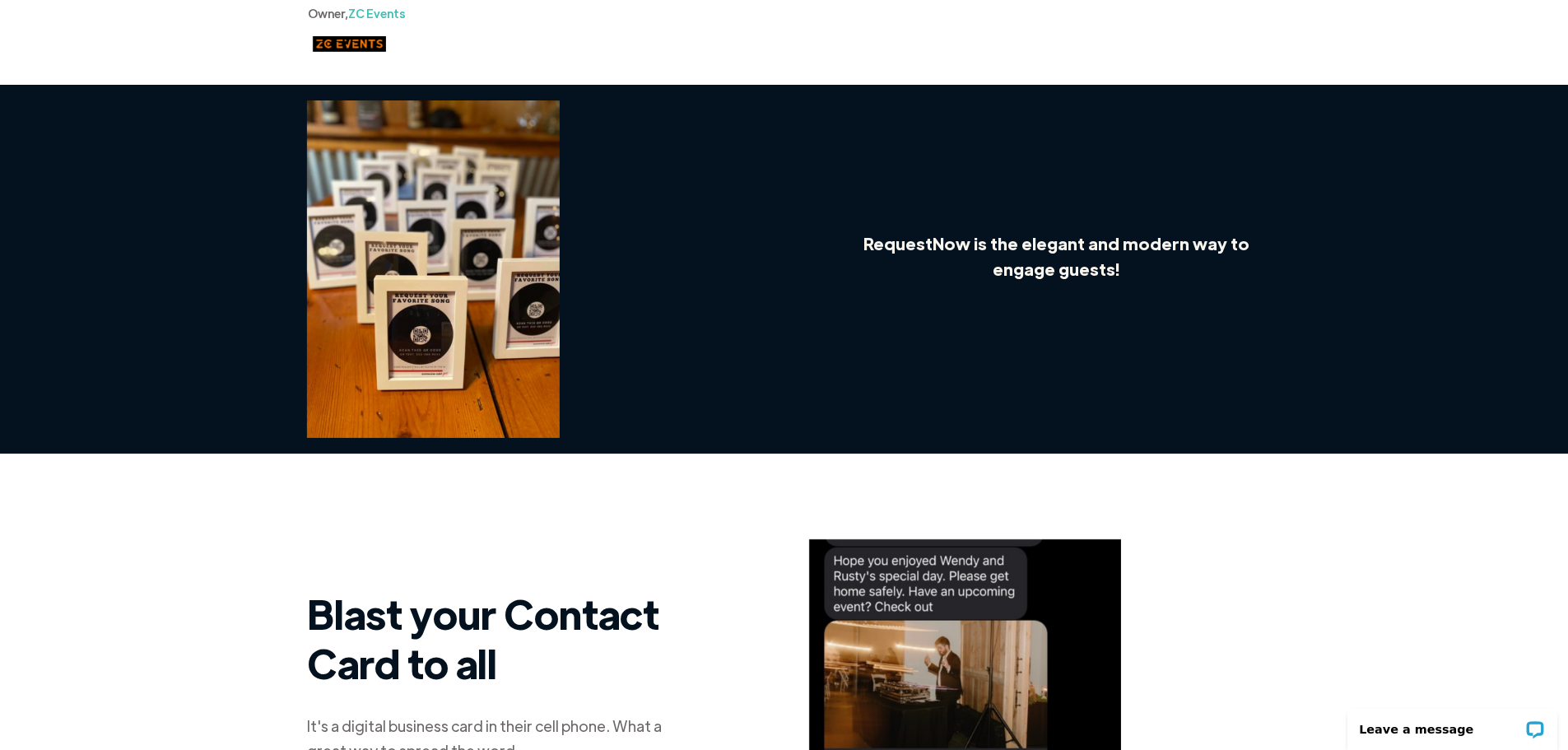
scroll to position [823, 0]
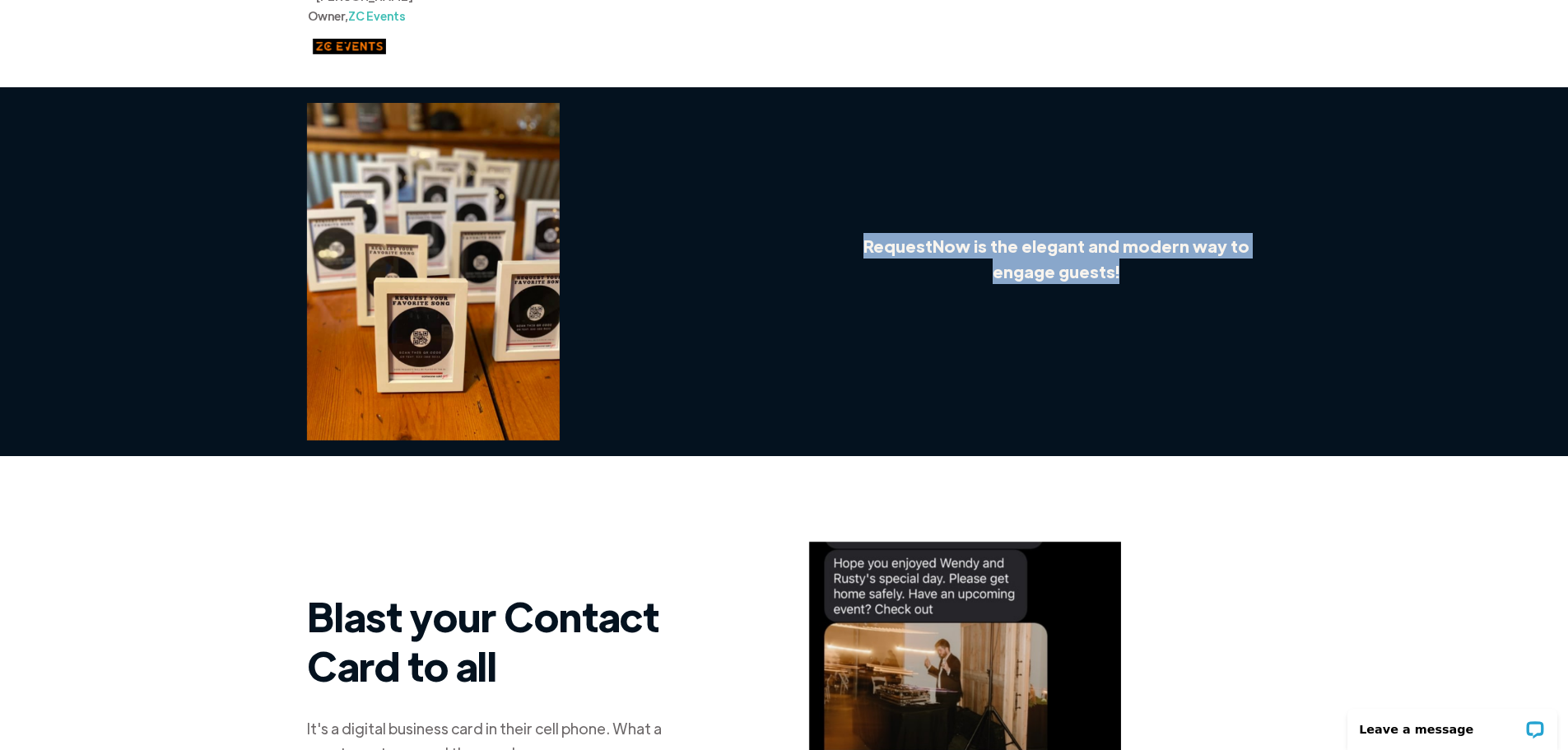
drag, startPoint x: 816, startPoint y: 251, endPoint x: 1331, endPoint y: 368, distance: 528.1
click at [1331, 368] on div "RequestNow is the elegant and modern way to engage guests!" at bounding box center [784, 271] width 1568 height 369
click at [1348, 359] on div "RequestNow is the elegant and modern way to engage guests!" at bounding box center [784, 271] width 1568 height 369
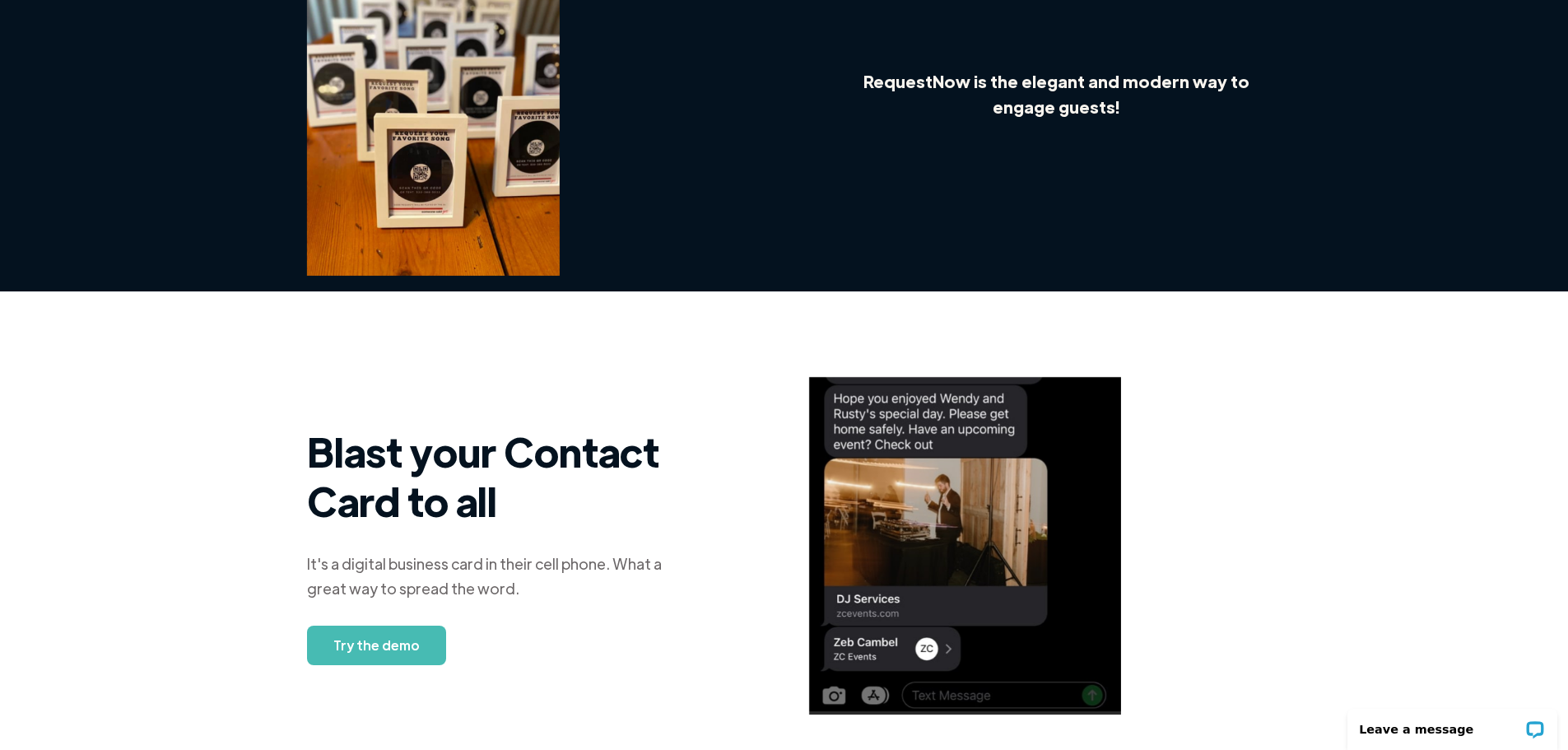
scroll to position [1152, 0]
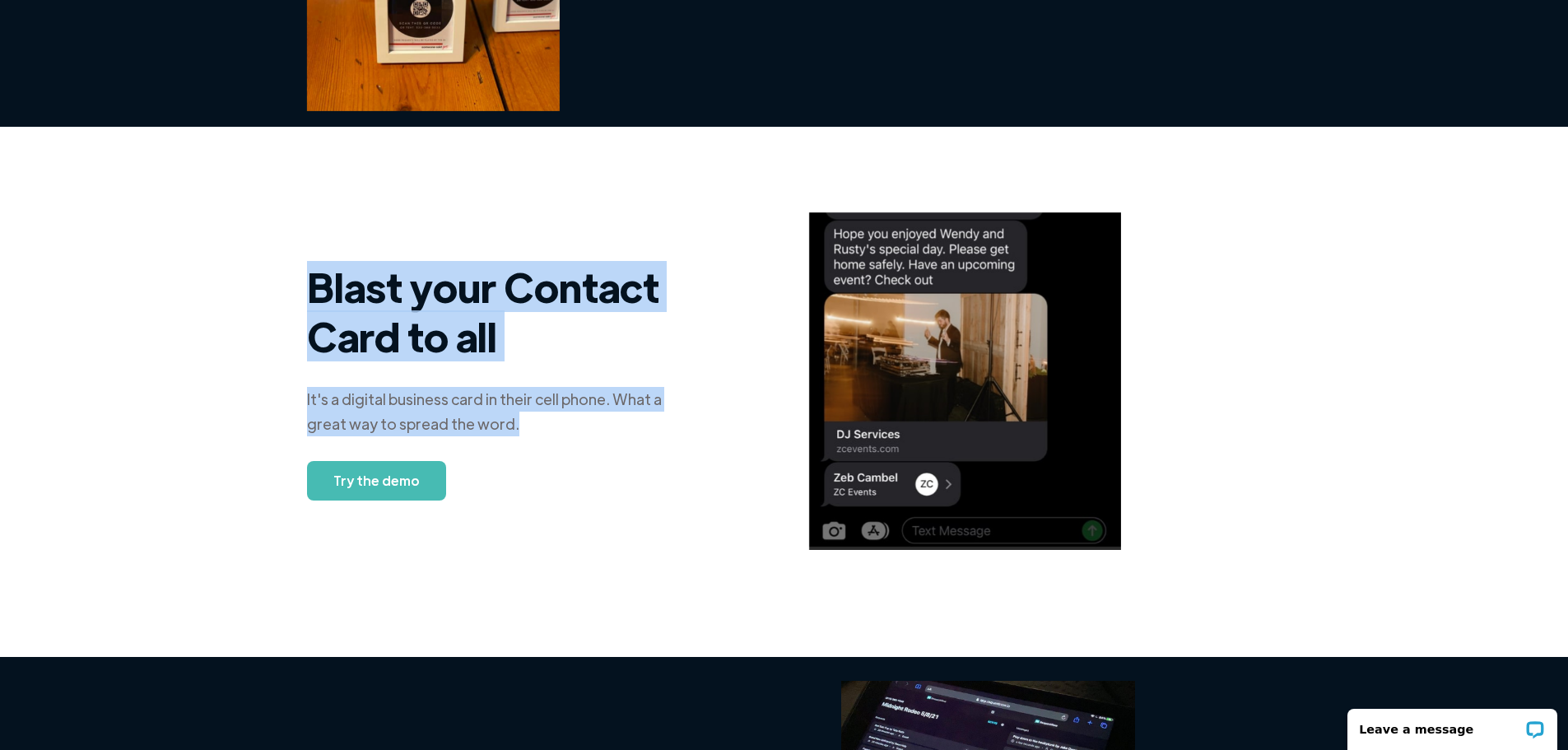
drag, startPoint x: 269, startPoint y: 304, endPoint x: 611, endPoint y: 440, distance: 368.0
click at [605, 440] on div "Blast your Contact Card to all It's a digital business card in their cell phone…" at bounding box center [784, 381] width 1568 height 437
click at [639, 439] on div "Blast your Contact Card to all It's a digital business card in their cell phone…" at bounding box center [496, 381] width 379 height 238
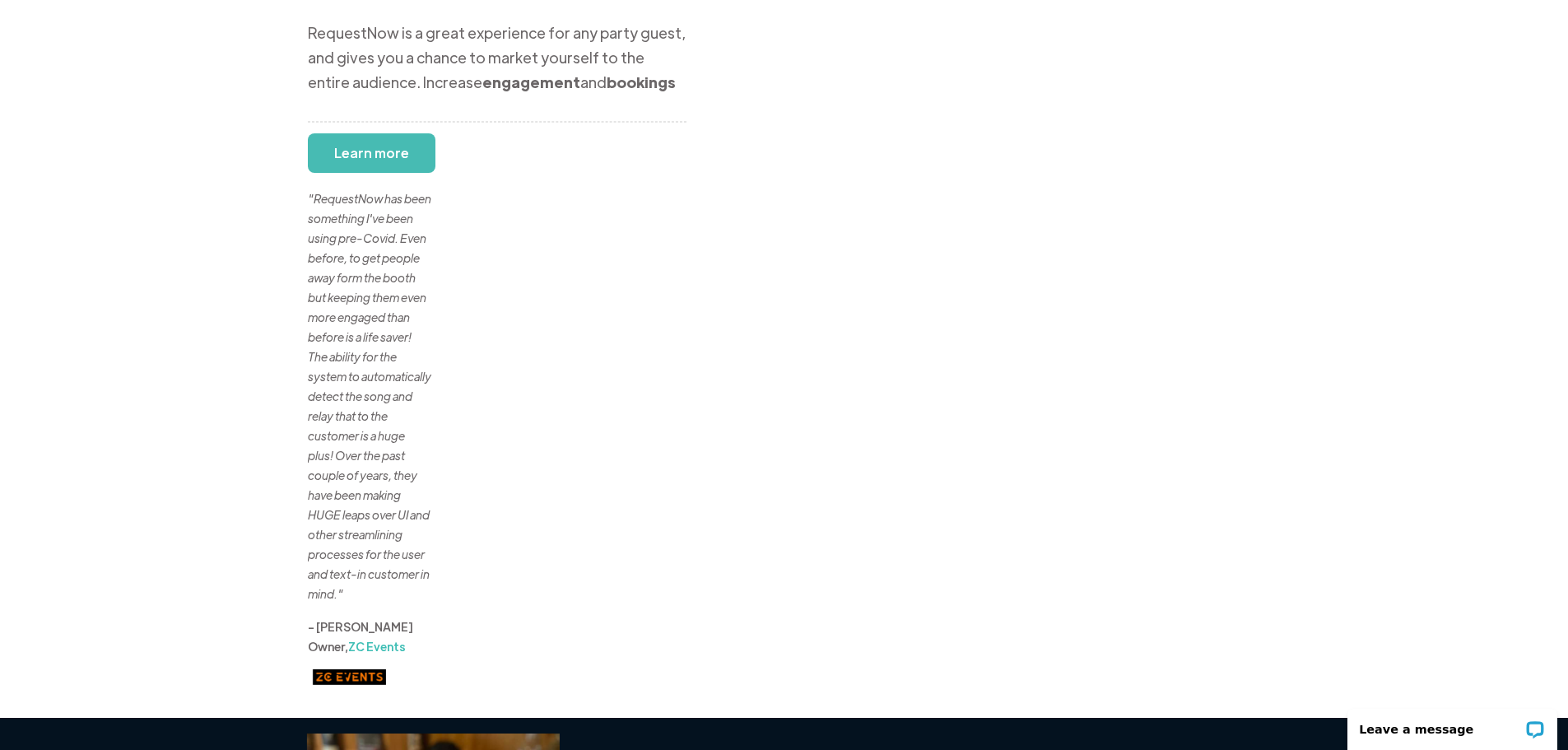
scroll to position [39, 0]
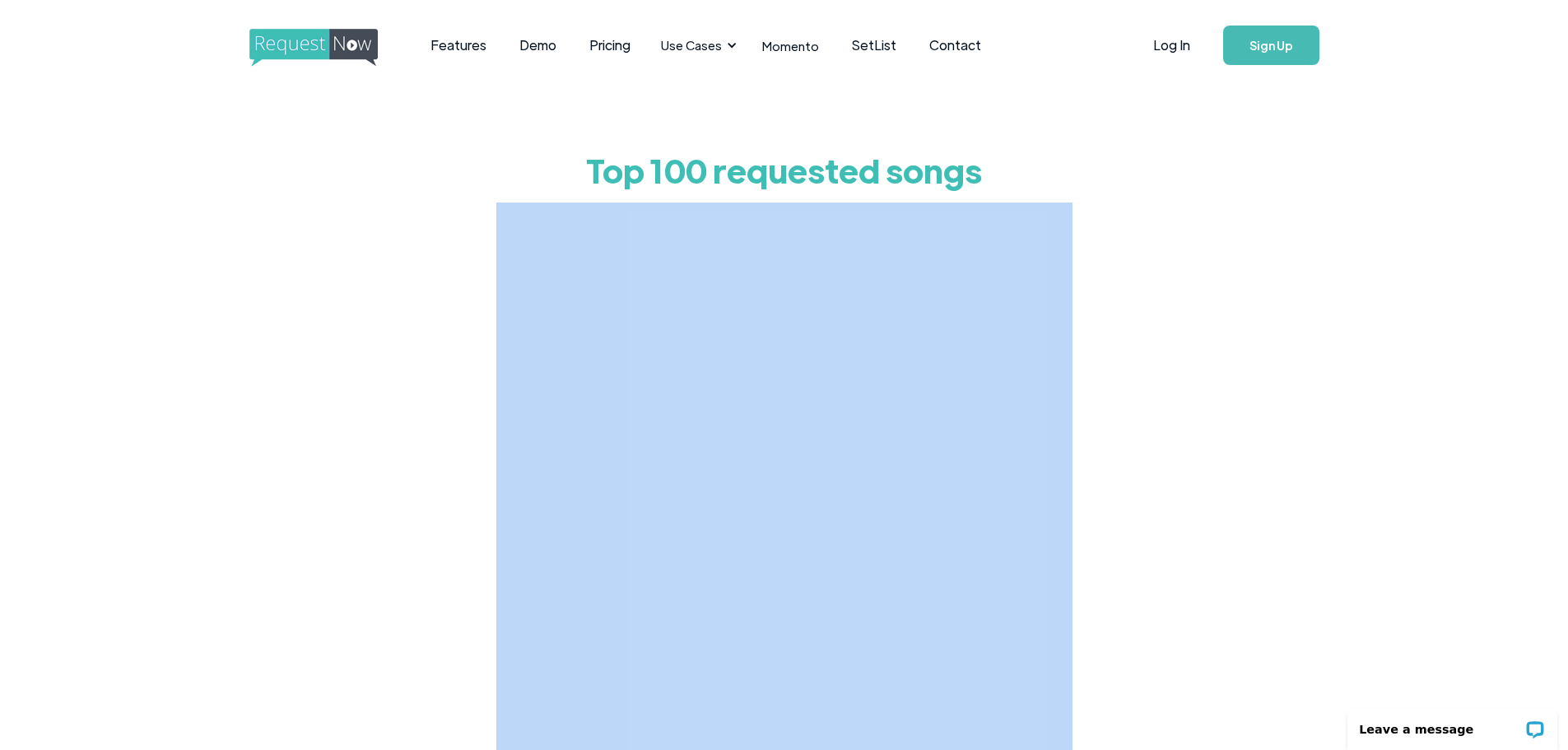
drag, startPoint x: 520, startPoint y: 408, endPoint x: 1187, endPoint y: 450, distance: 668.3
click at [1184, 450] on div "Top 100 requested songs" at bounding box center [784, 476] width 1568 height 771
click at [1310, 340] on div "Top 100 requested songs" at bounding box center [784, 476] width 1568 height 771
click at [1331, 313] on div "Top 100 requested songs" at bounding box center [784, 476] width 1568 height 771
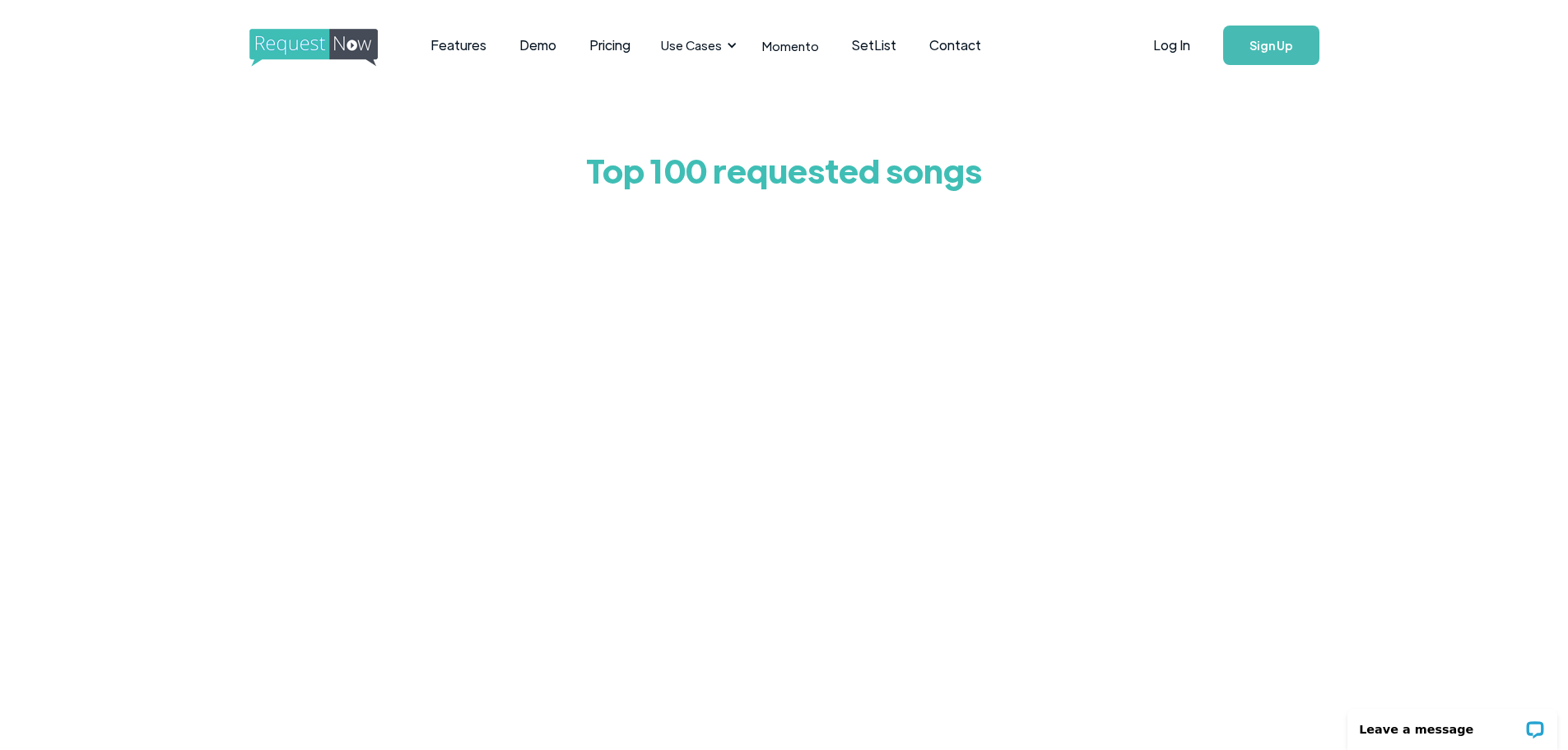
click at [349, 312] on div "Top 100 requested songs" at bounding box center [784, 476] width 1568 height 771
